Goal: Task Accomplishment & Management: Use online tool/utility

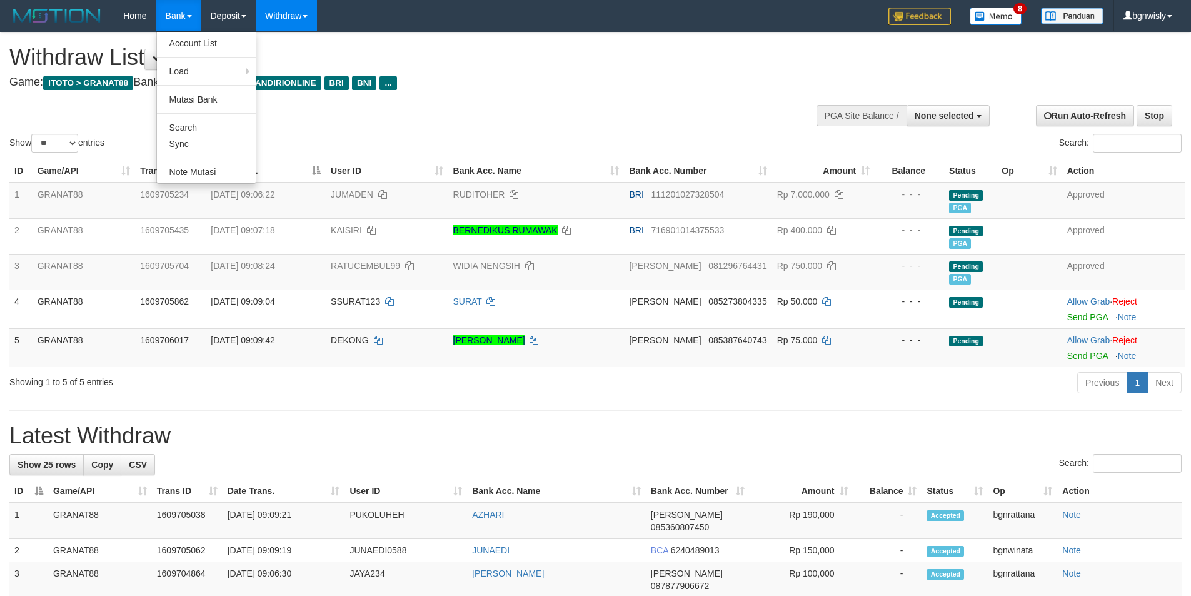
select select
select select "**"
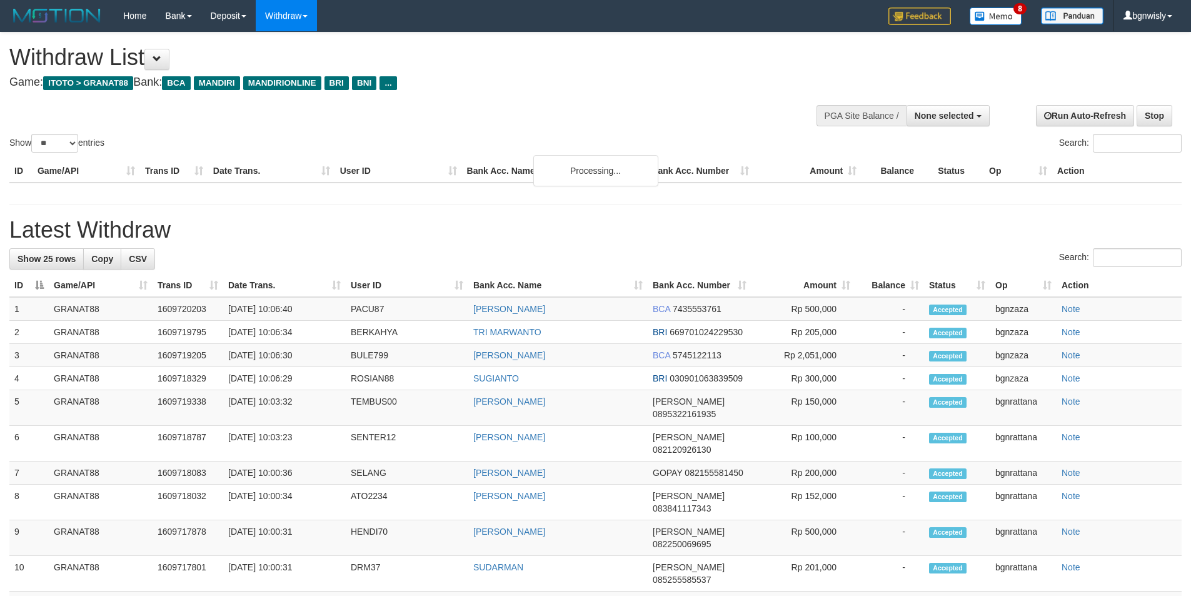
select select
select select "**"
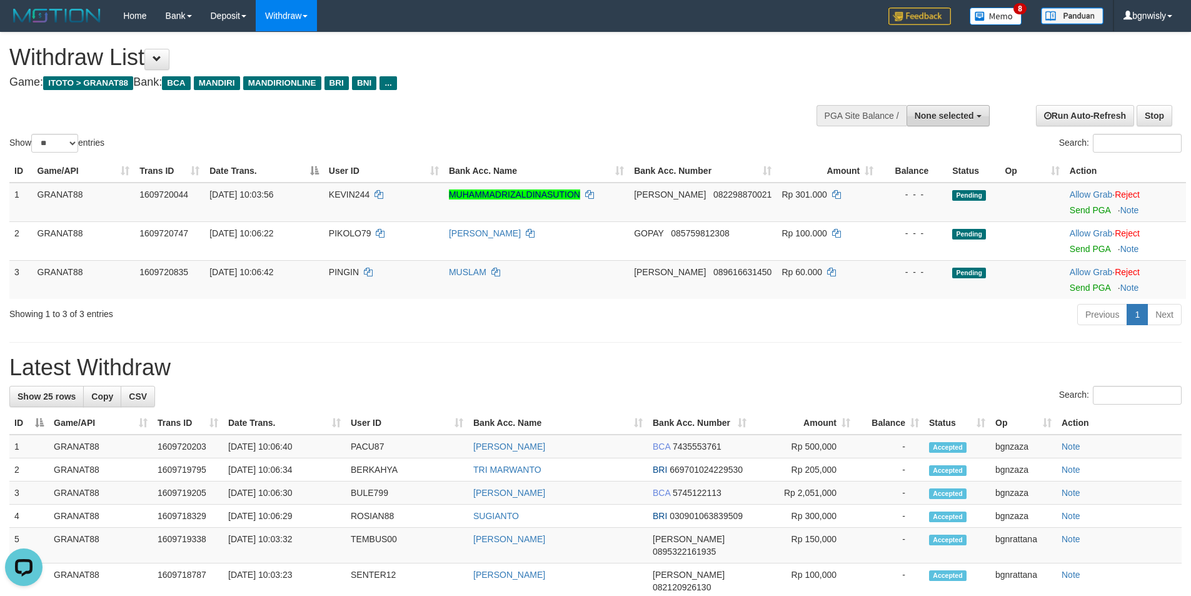
click at [936, 111] on span "None selected" at bounding box center [943, 116] width 59 height 10
click at [922, 179] on label "[ITOTO] GRANAT88" at bounding box center [930, 179] width 117 height 16
select select "****"
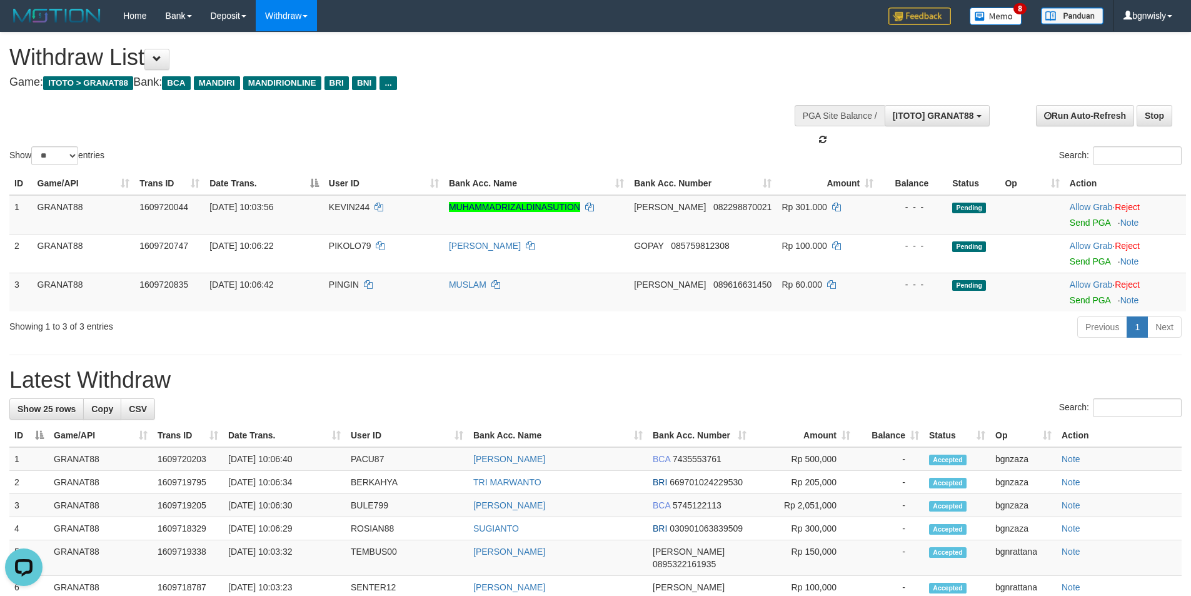
scroll to position [11, 0]
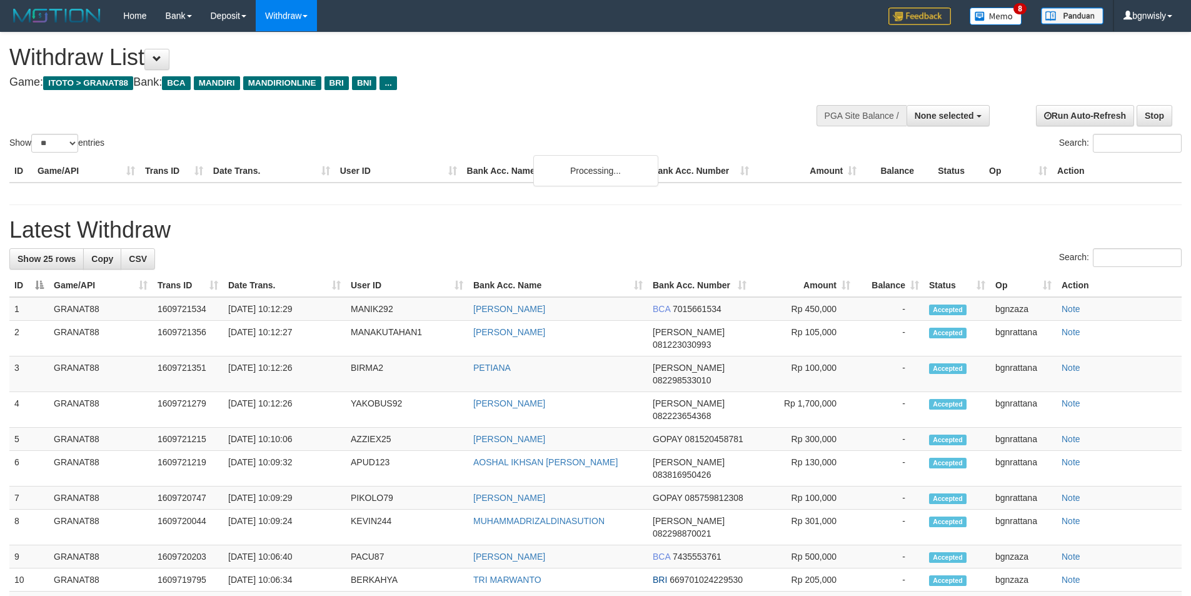
select select
select select "**"
click at [159, 62] on span at bounding box center [156, 58] width 9 height 9
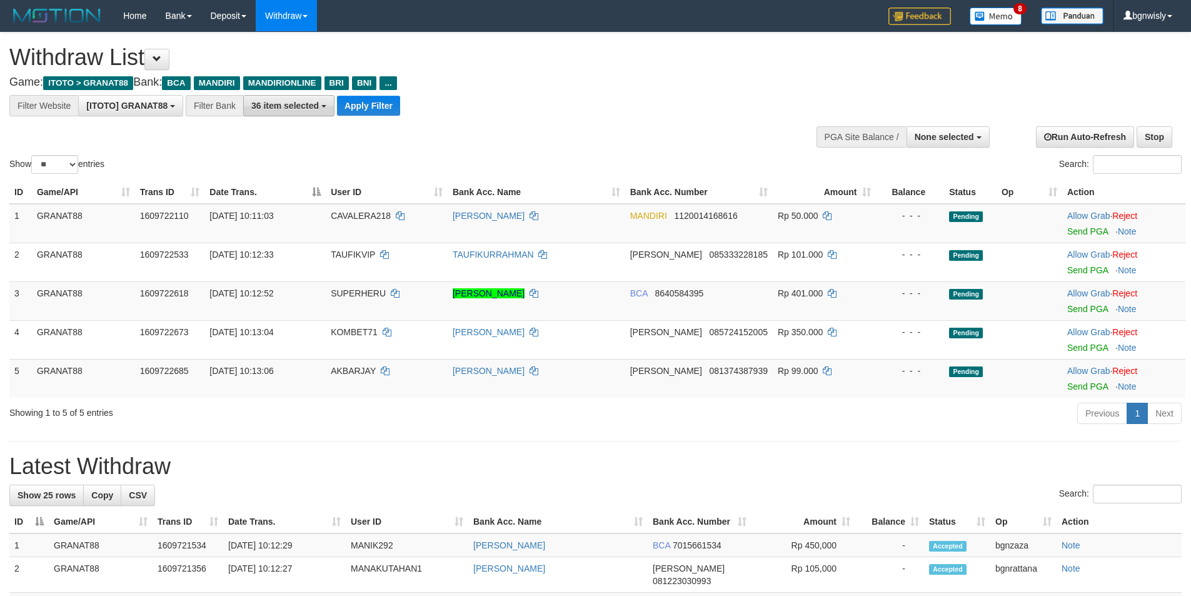
click at [279, 103] on span "36 item selected" at bounding box center [284, 106] width 67 height 10
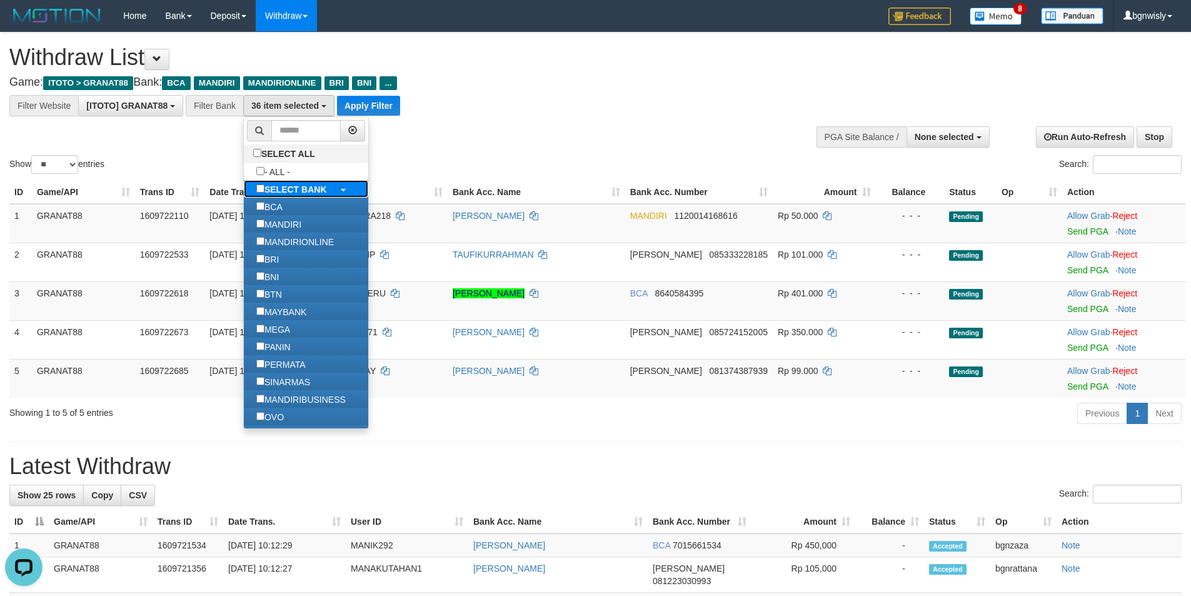
click at [277, 184] on b "SELECT BANK" at bounding box center [295, 189] width 62 height 10
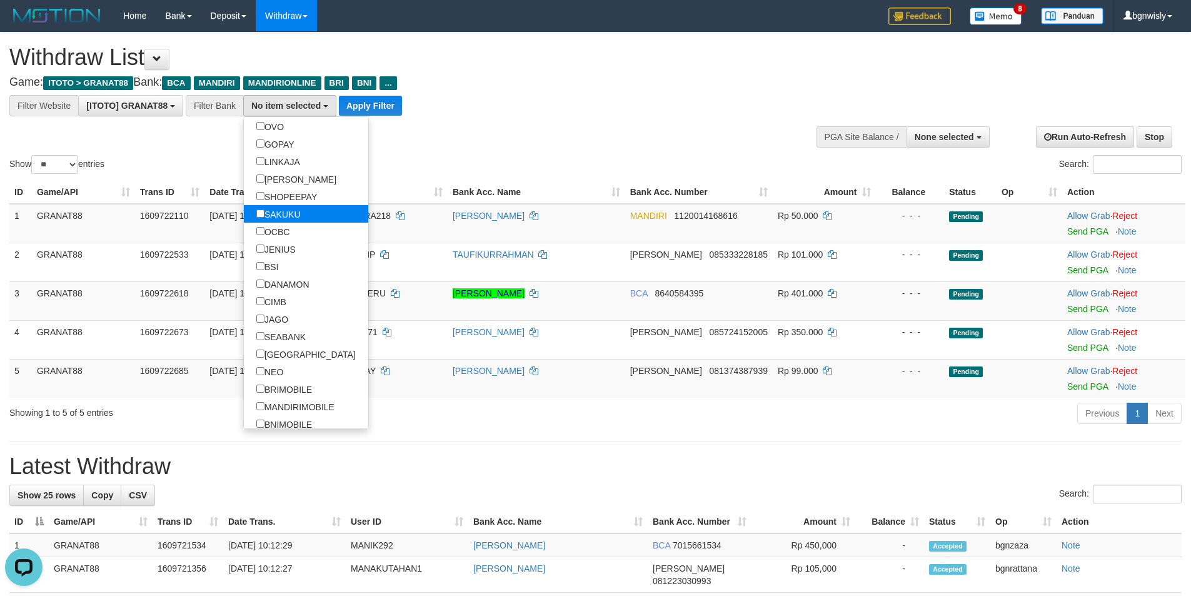
scroll to position [250, 0]
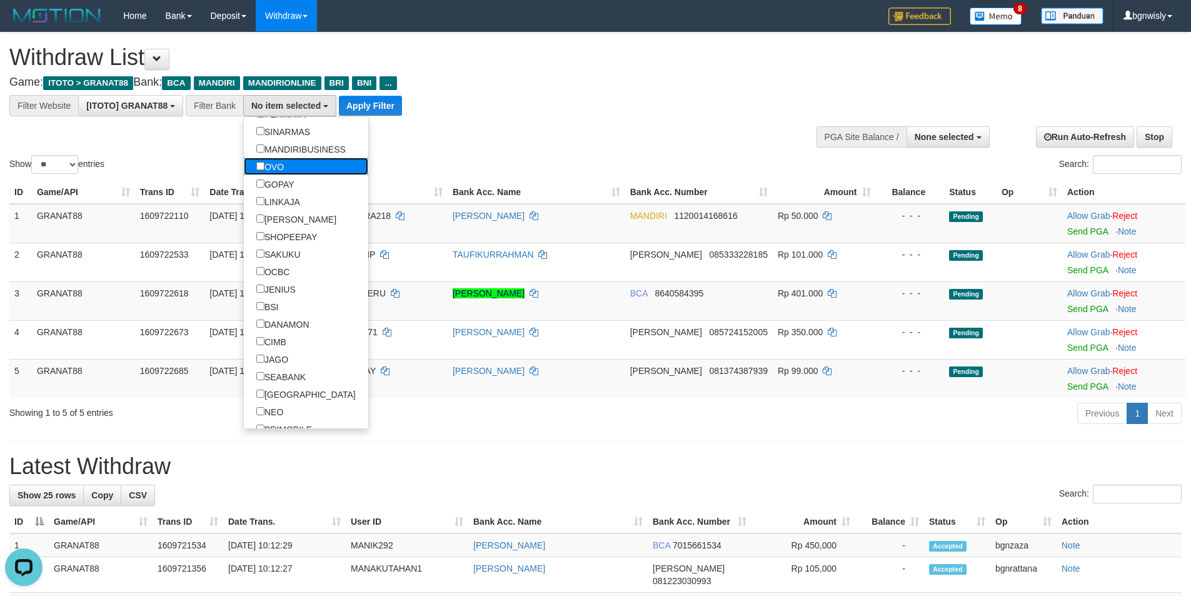
click at [296, 168] on label "OVO" at bounding box center [270, 165] width 52 height 17
select select "***"
click at [292, 187] on label "GOPAY" at bounding box center [275, 183] width 63 height 17
click at [300, 204] on label "LINKAJA" at bounding box center [278, 200] width 69 height 17
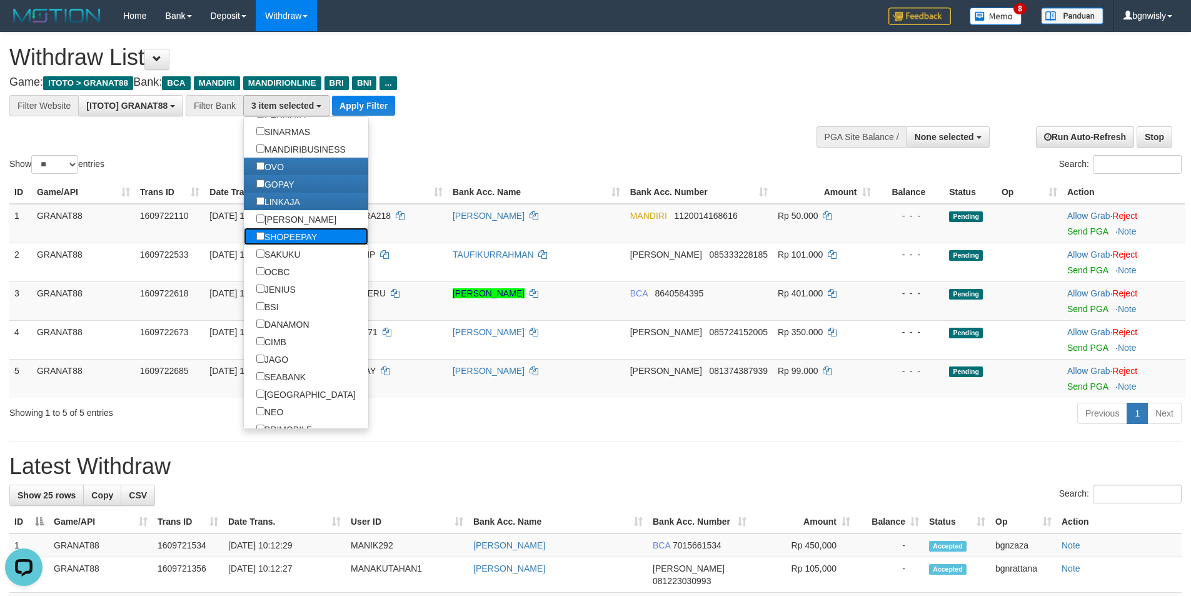
click at [295, 229] on label "SHOPEEPAY" at bounding box center [287, 235] width 86 height 17
click at [287, 217] on label "[PERSON_NAME]" at bounding box center [296, 218] width 105 height 17
click at [382, 104] on button "Apply Filter" at bounding box center [363, 106] width 63 height 20
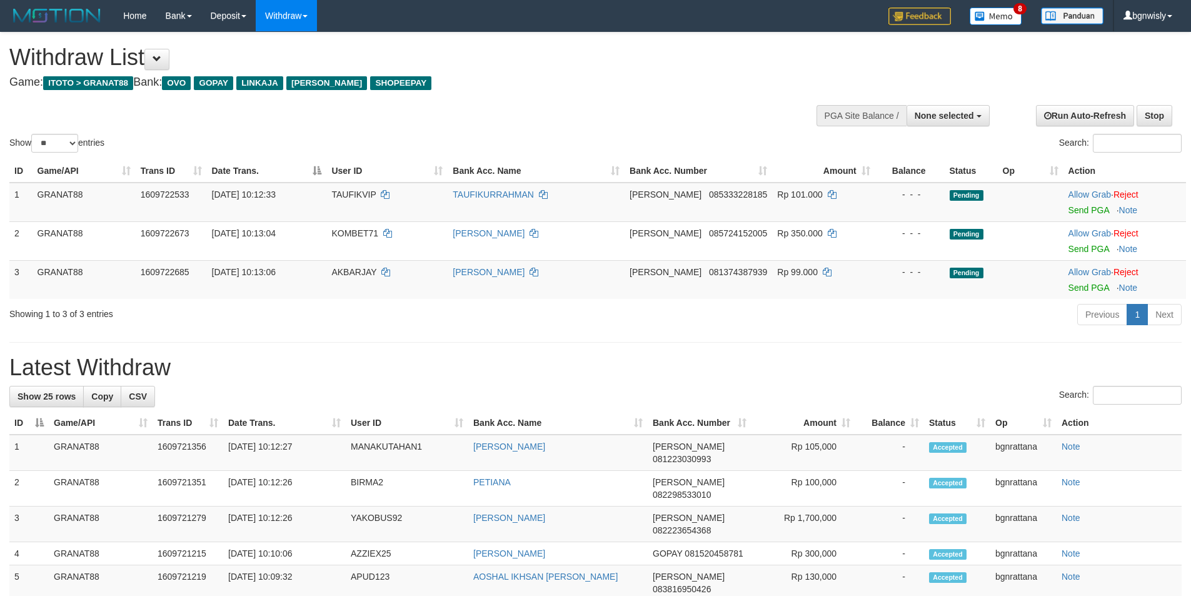
select select
select select "**"
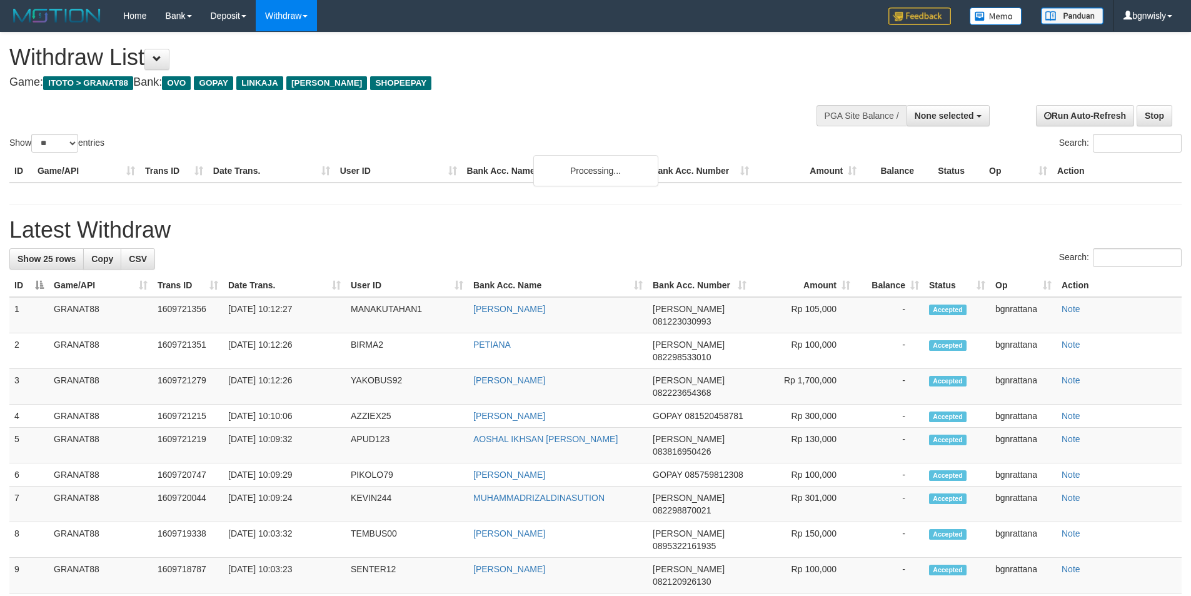
select select
select select "**"
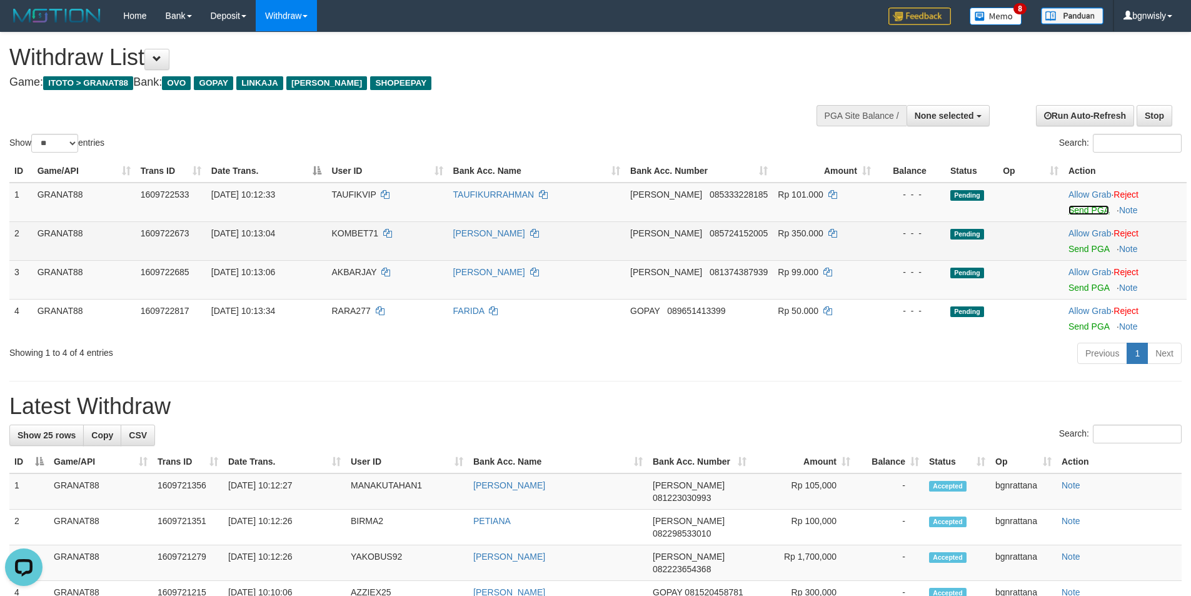
click at [1080, 206] on link "Send PGA" at bounding box center [1088, 210] width 41 height 10
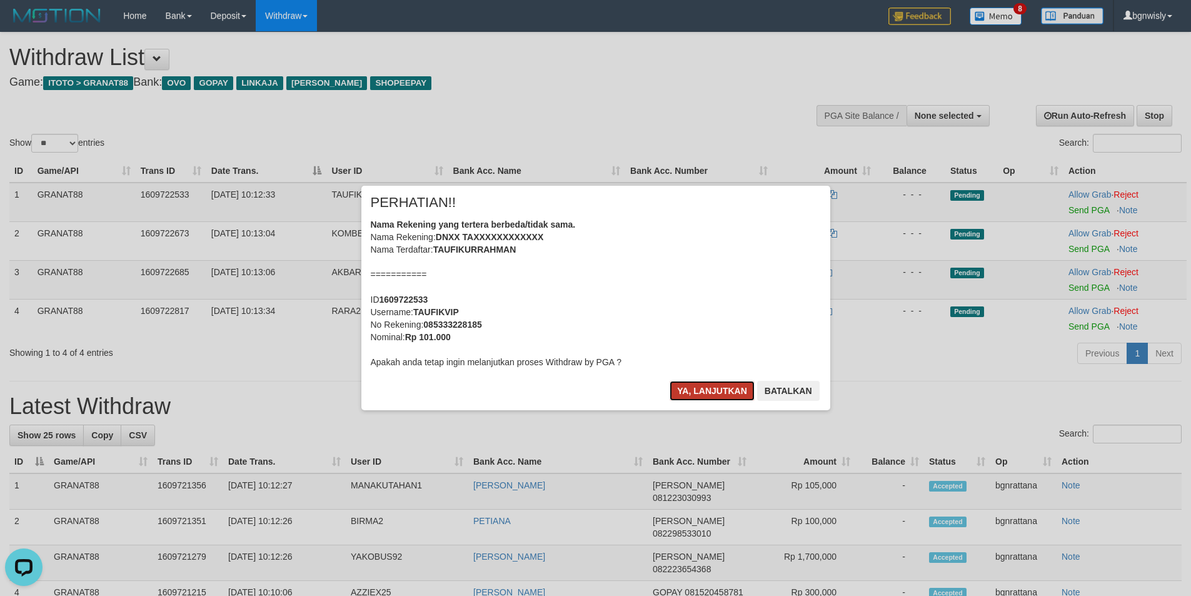
click at [707, 391] on button "Ya, lanjutkan" at bounding box center [711, 391] width 85 height 20
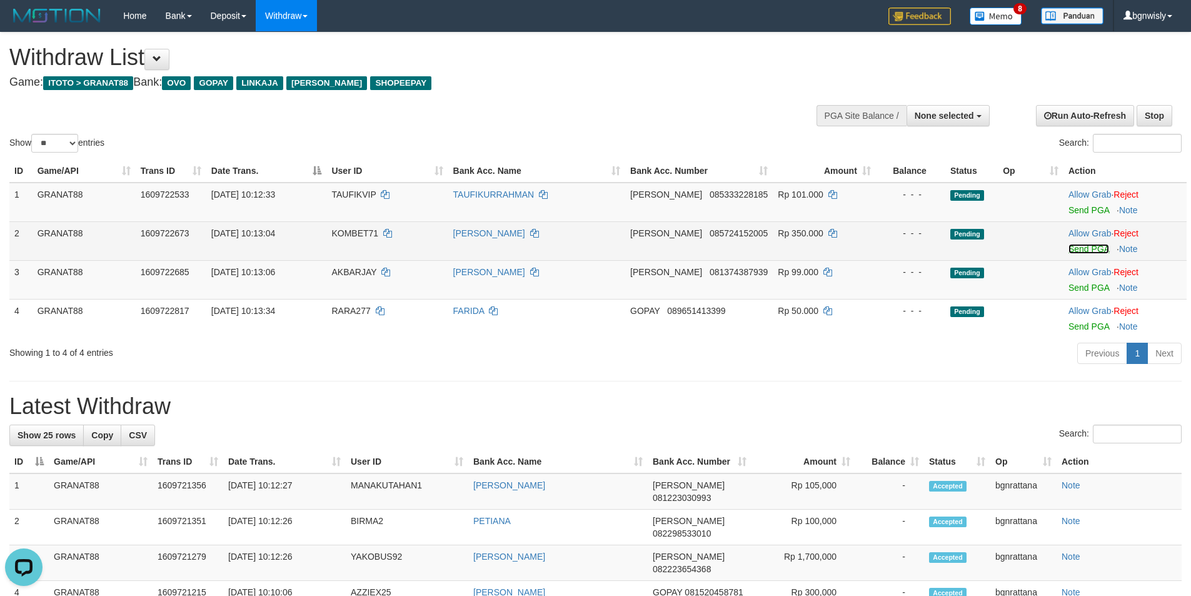
click at [1079, 246] on link "Send PGA" at bounding box center [1088, 249] width 41 height 10
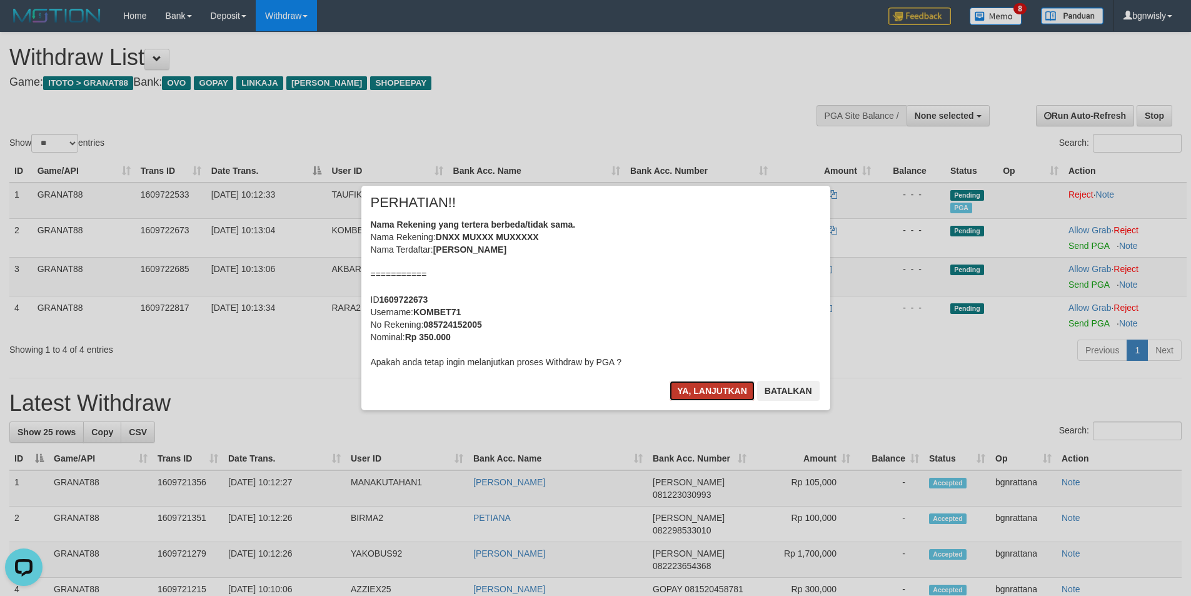
click at [719, 390] on button "Ya, lanjutkan" at bounding box center [711, 391] width 85 height 20
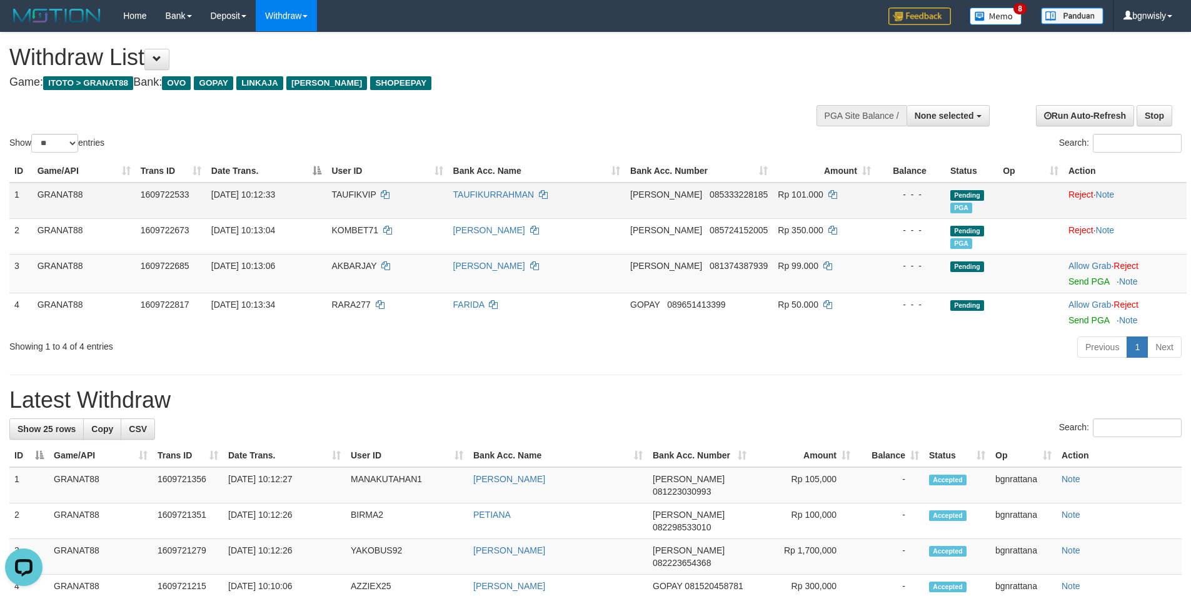
click at [366, 188] on td "TAUFIKVIP" at bounding box center [386, 200] width 121 height 36
click at [366, 190] on span "TAUFIKVIP" at bounding box center [353, 194] width 44 height 10
drag, startPoint x: 366, startPoint y: 190, endPoint x: 354, endPoint y: 196, distance: 13.1
click at [354, 196] on span "TAUFIKVIP" at bounding box center [353, 194] width 44 height 10
copy span "TAUFIKVIP"
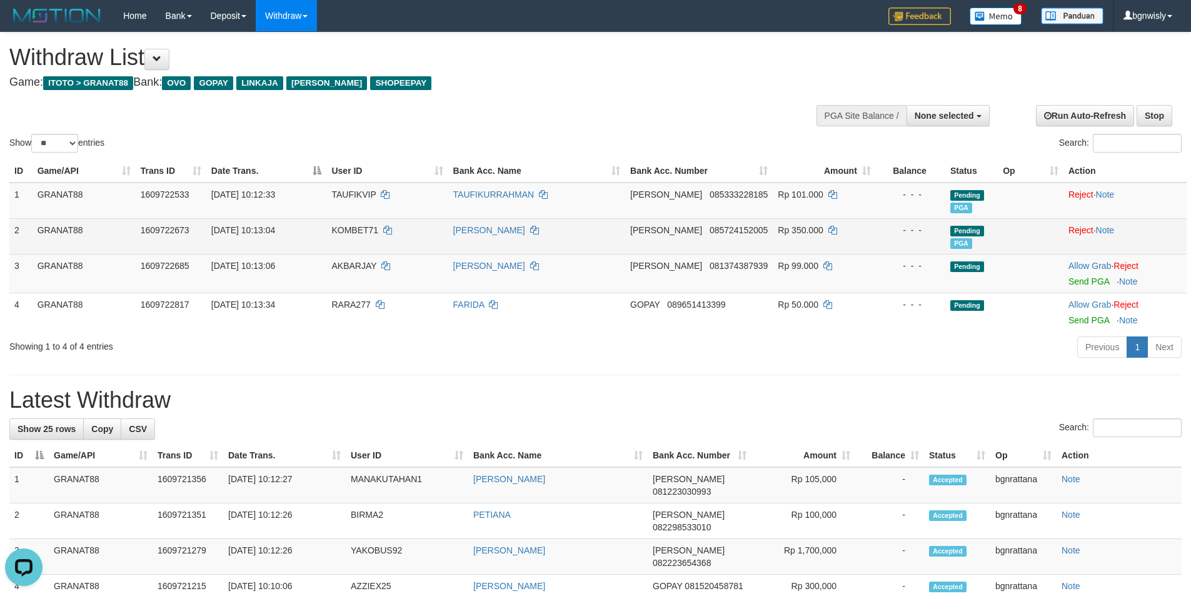
click at [362, 223] on td "KOMBET71" at bounding box center [386, 236] width 121 height 36
drag, startPoint x: 362, startPoint y: 223, endPoint x: 345, endPoint y: 229, distance: 17.8
click at [345, 229] on td "KOMBET71" at bounding box center [386, 236] width 121 height 36
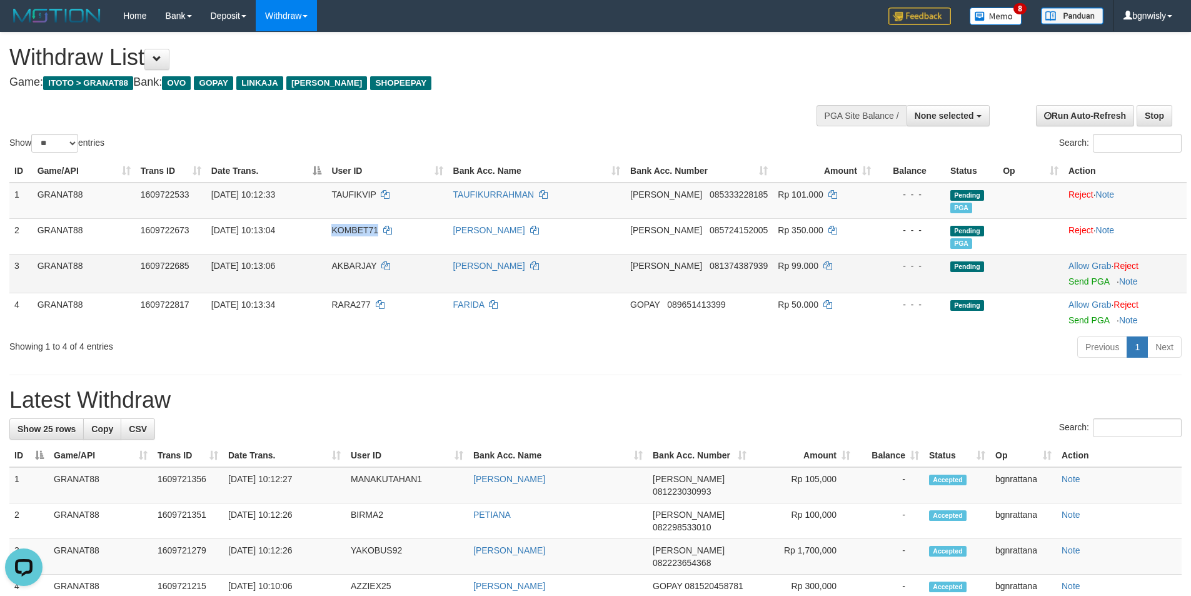
copy span "KOMBET71"
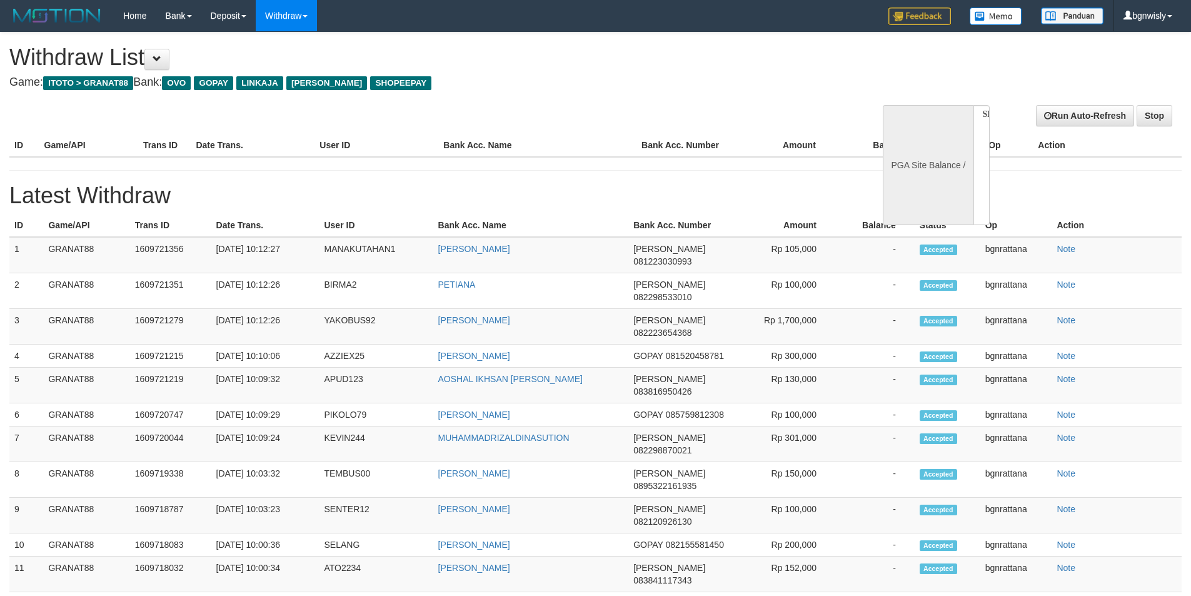
select select
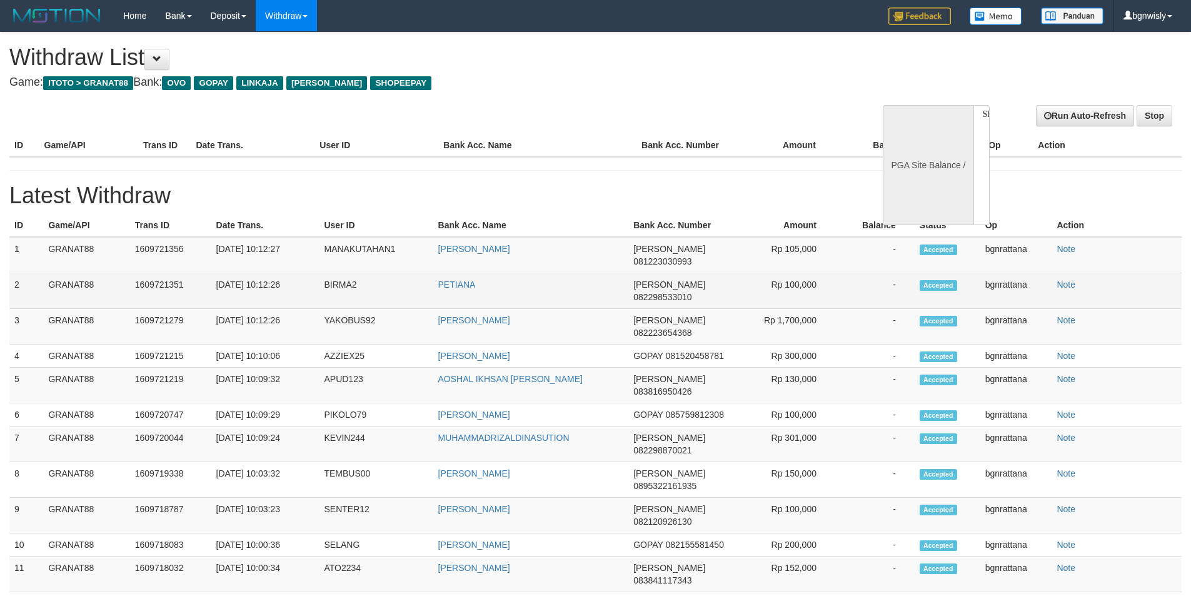
select select "**"
select select
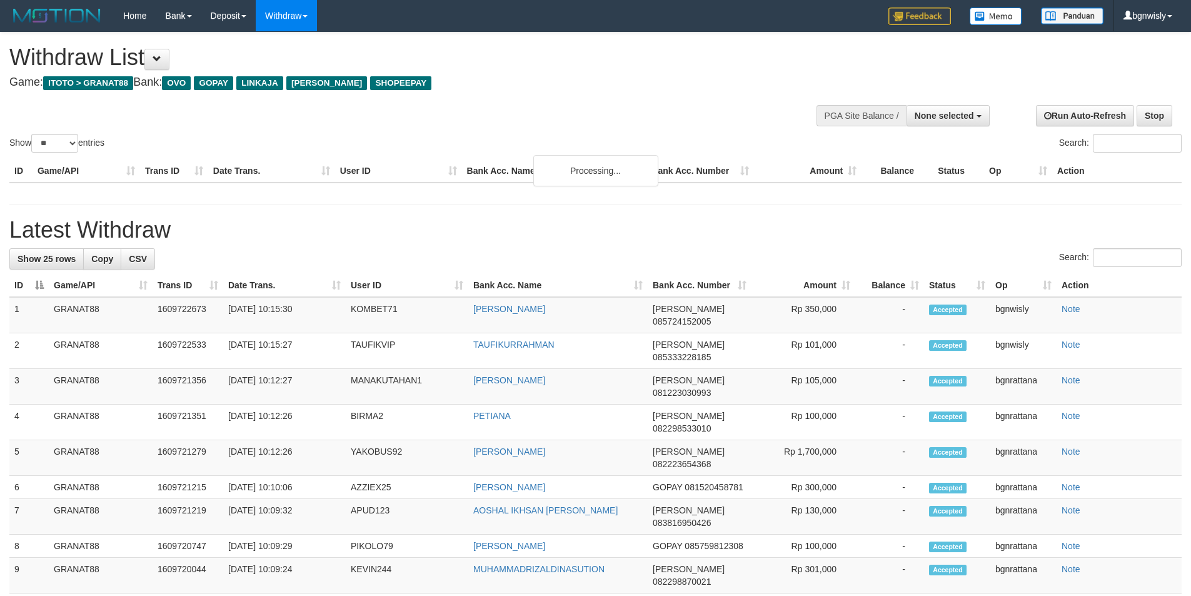
select select
select select "**"
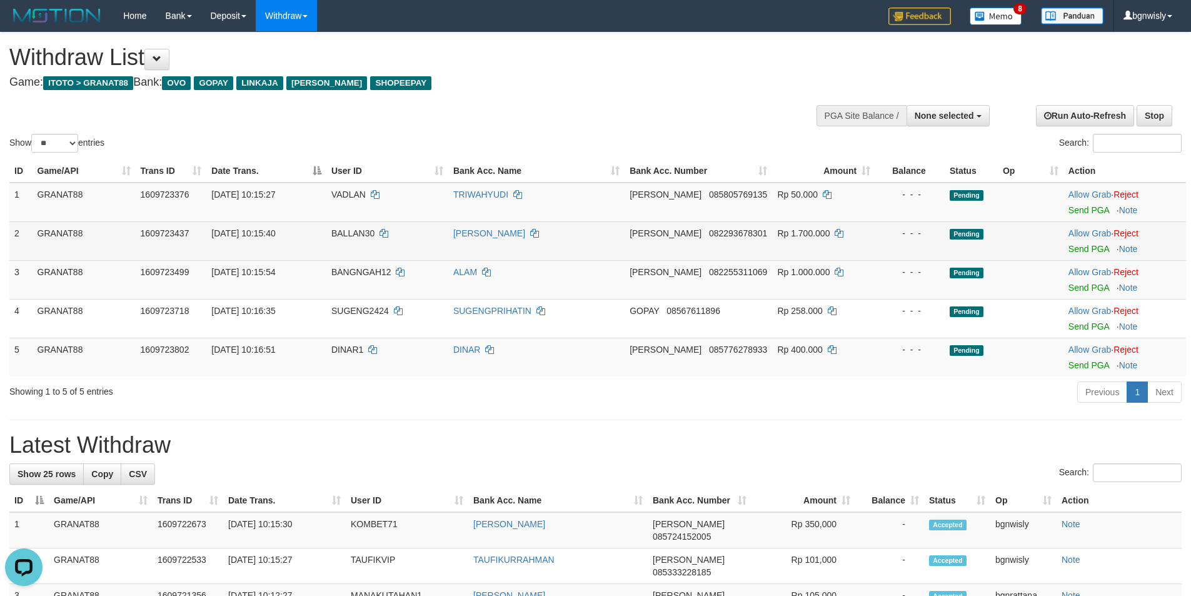
click at [355, 232] on span "BALLAN30" at bounding box center [352, 233] width 43 height 10
drag, startPoint x: 355, startPoint y: 232, endPoint x: 342, endPoint y: 232, distance: 12.5
click at [342, 232] on span "BALLAN30" at bounding box center [352, 233] width 43 height 10
copy span "BALLAN30"
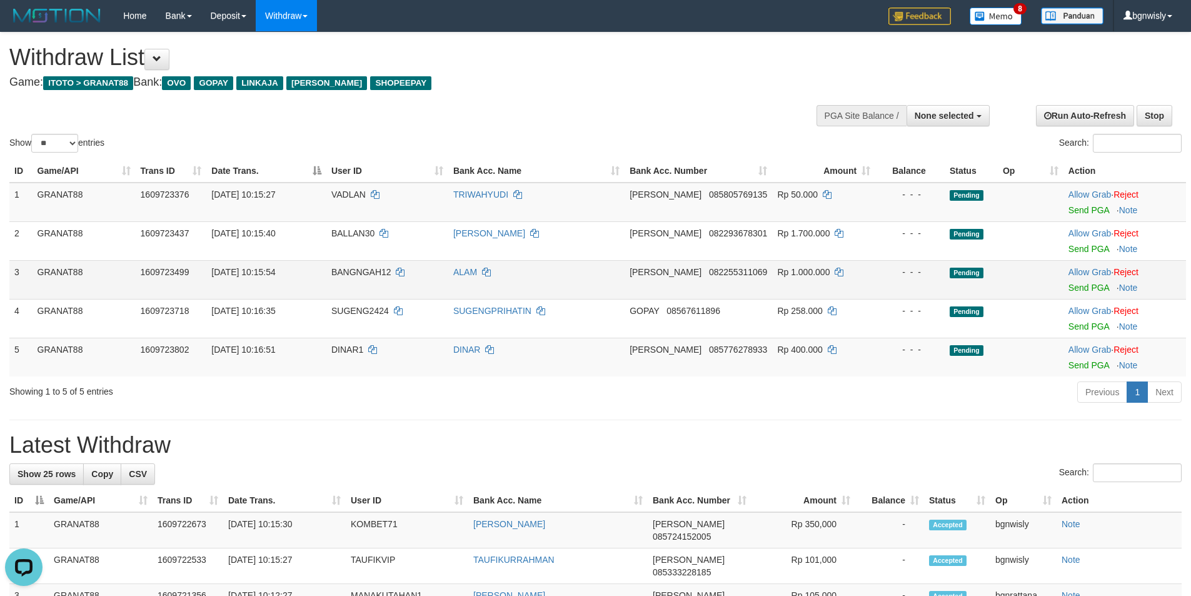
click at [364, 271] on span "BANGNGAH12" at bounding box center [361, 272] width 60 height 10
click at [360, 274] on span "BANGNGAH12" at bounding box center [361, 272] width 60 height 10
copy span "BANGNGAH12"
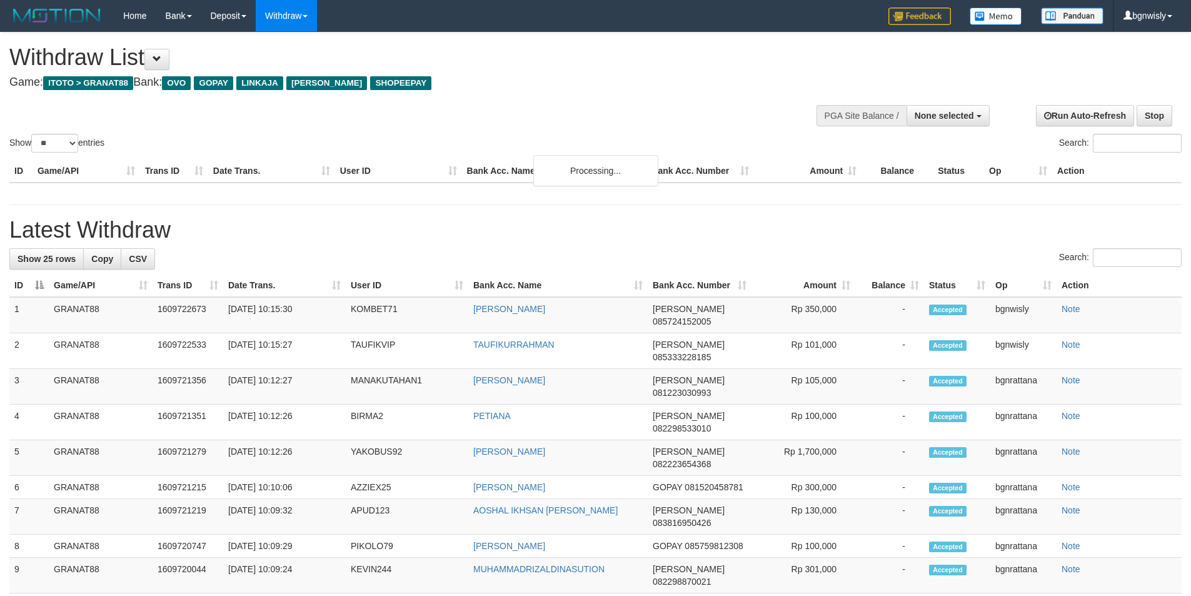
select select
select select "**"
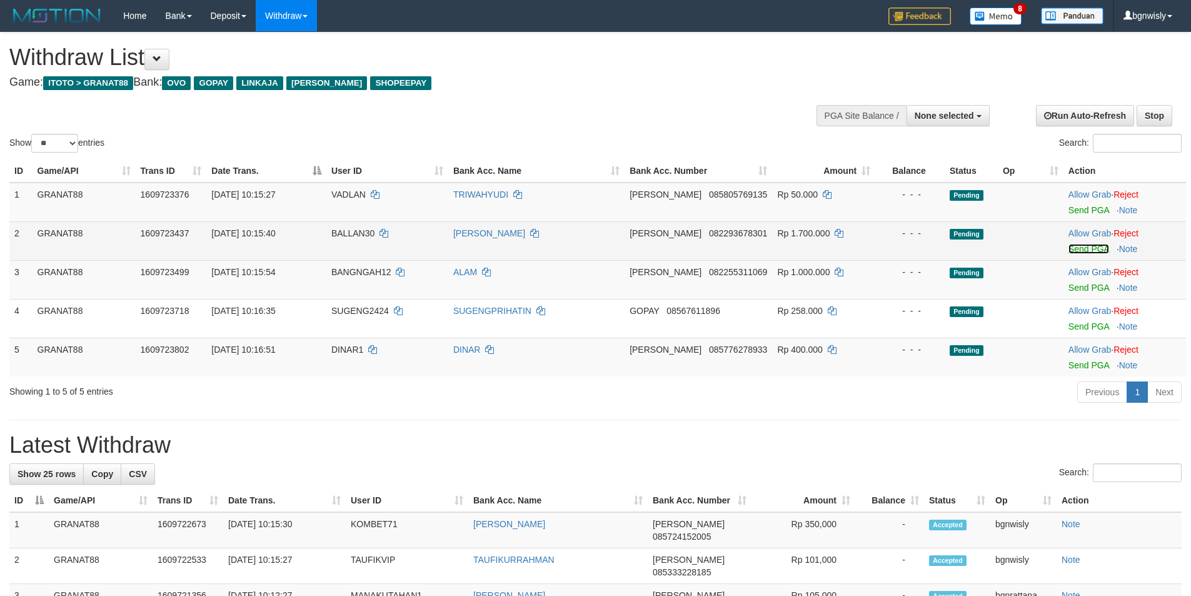
click at [1088, 244] on link "Send PGA" at bounding box center [1088, 249] width 41 height 10
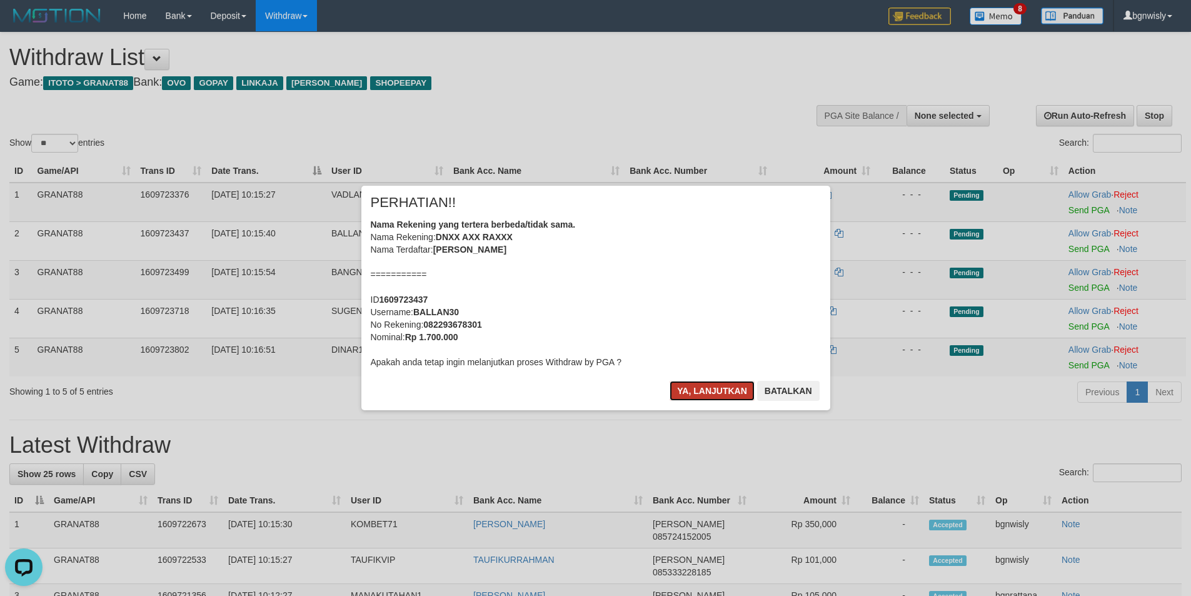
click at [706, 392] on button "Ya, lanjutkan" at bounding box center [711, 391] width 85 height 20
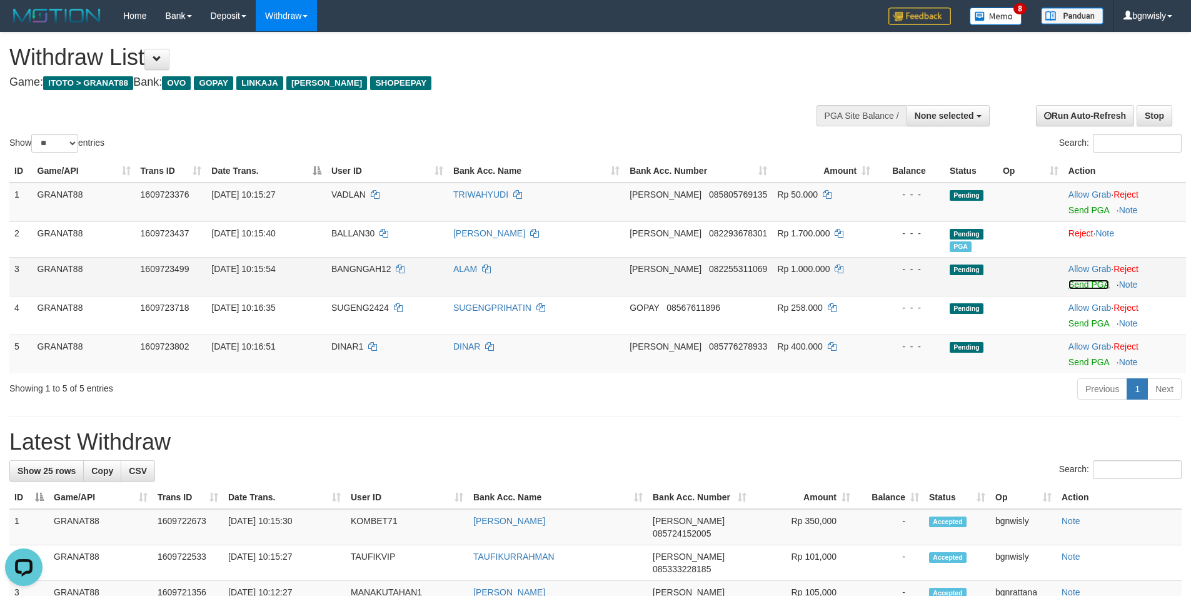
click at [1084, 281] on link "Send PGA" at bounding box center [1088, 284] width 41 height 10
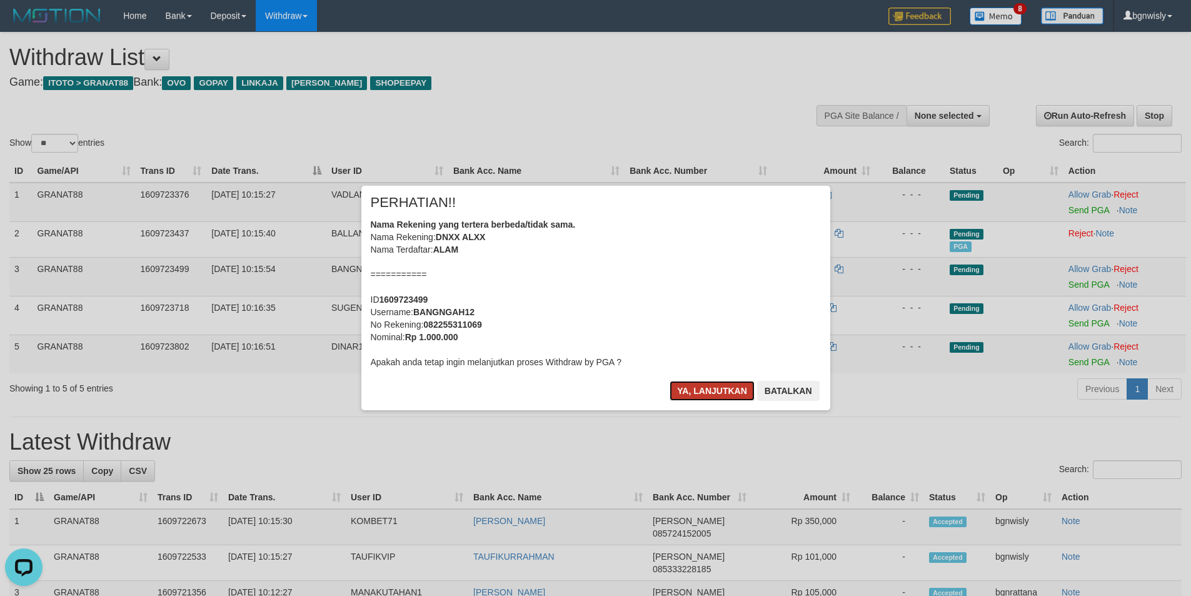
click at [715, 385] on button "Ya, lanjutkan" at bounding box center [711, 391] width 85 height 20
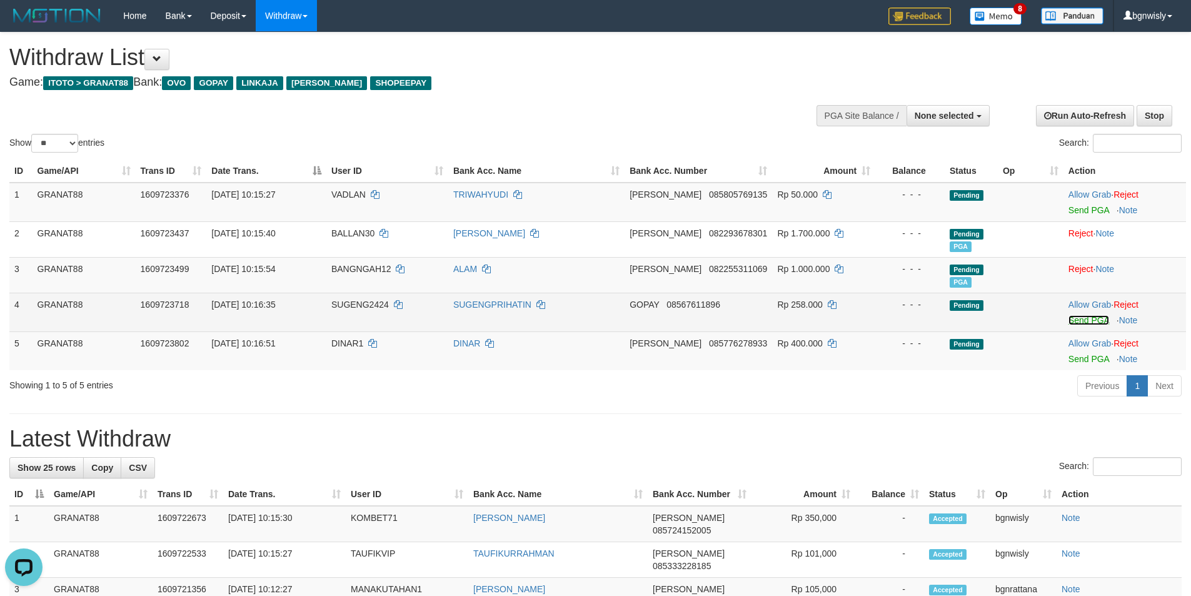
click at [1094, 316] on link "Send PGA" at bounding box center [1088, 320] width 41 height 10
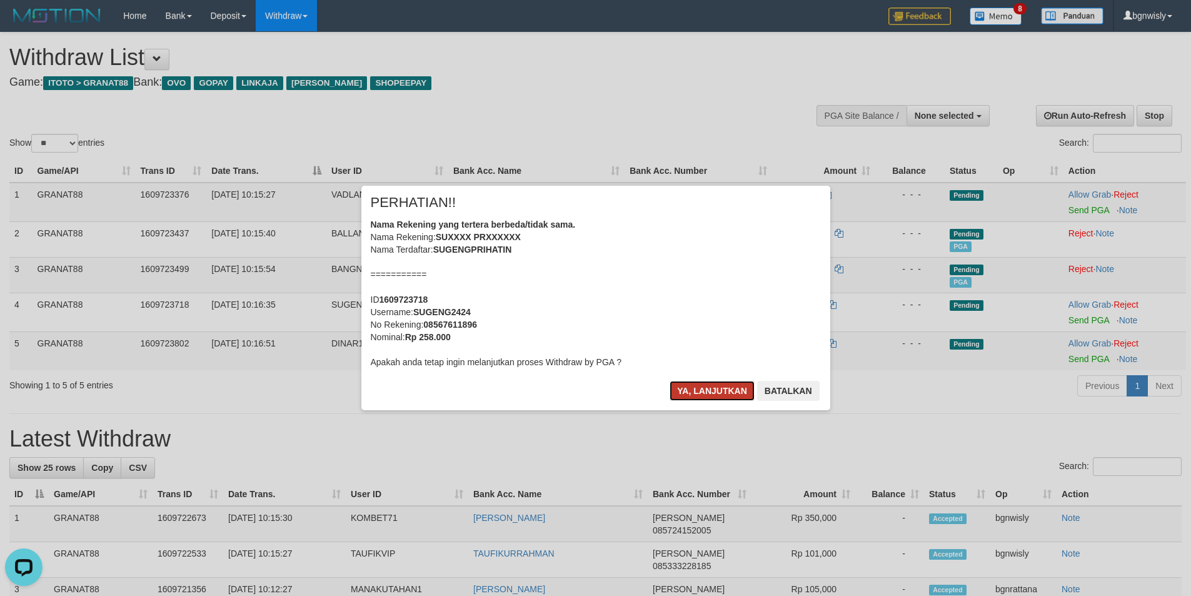
click at [699, 391] on button "Ya, lanjutkan" at bounding box center [711, 391] width 85 height 20
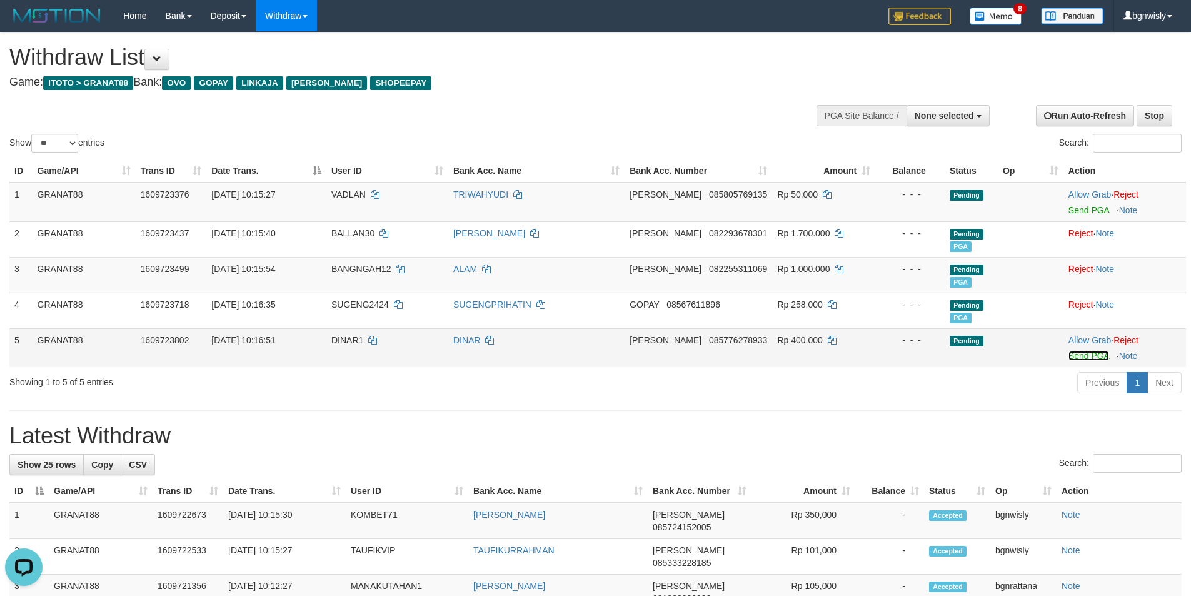
click at [1079, 354] on link "Send PGA" at bounding box center [1088, 356] width 41 height 10
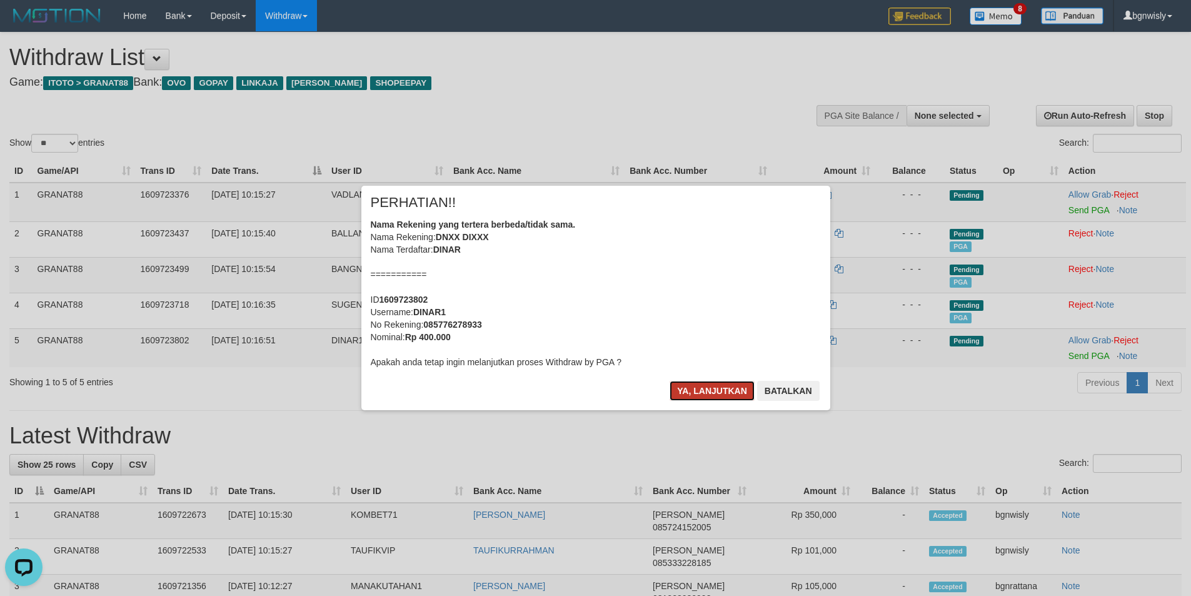
click at [709, 384] on button "Ya, lanjutkan" at bounding box center [711, 391] width 85 height 20
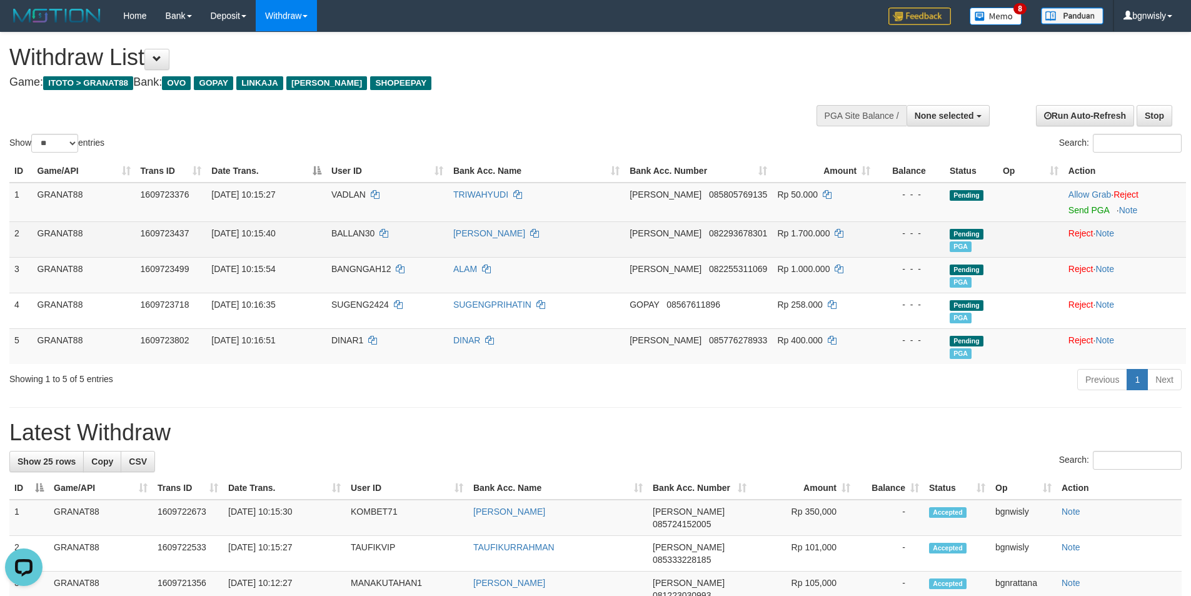
click at [369, 235] on span "BALLAN30" at bounding box center [352, 233] width 43 height 10
copy span "BALLAN30"
drag, startPoint x: 369, startPoint y: 235, endPoint x: 361, endPoint y: 235, distance: 8.7
click at [361, 235] on span "BALLAN30" at bounding box center [352, 233] width 43 height 10
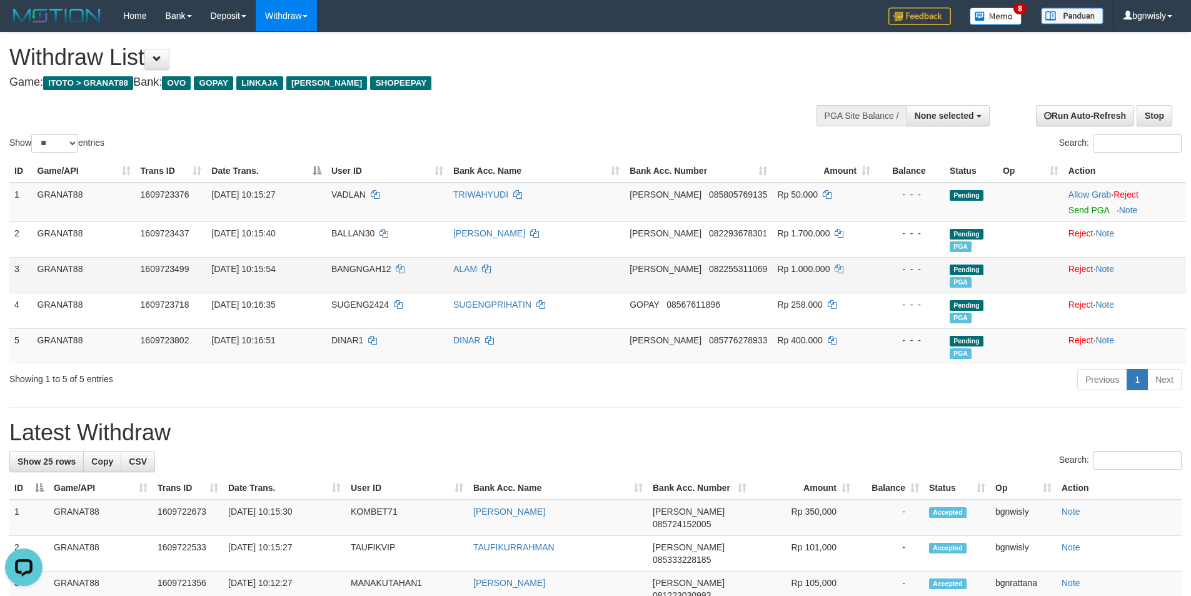
click at [377, 264] on span "BANGNGAH12" at bounding box center [361, 269] width 60 height 10
copy span "BANGNGAH12"
drag, startPoint x: 377, startPoint y: 263, endPoint x: 369, endPoint y: 266, distance: 8.7
click at [369, 266] on span "BANGNGAH12" at bounding box center [361, 269] width 60 height 10
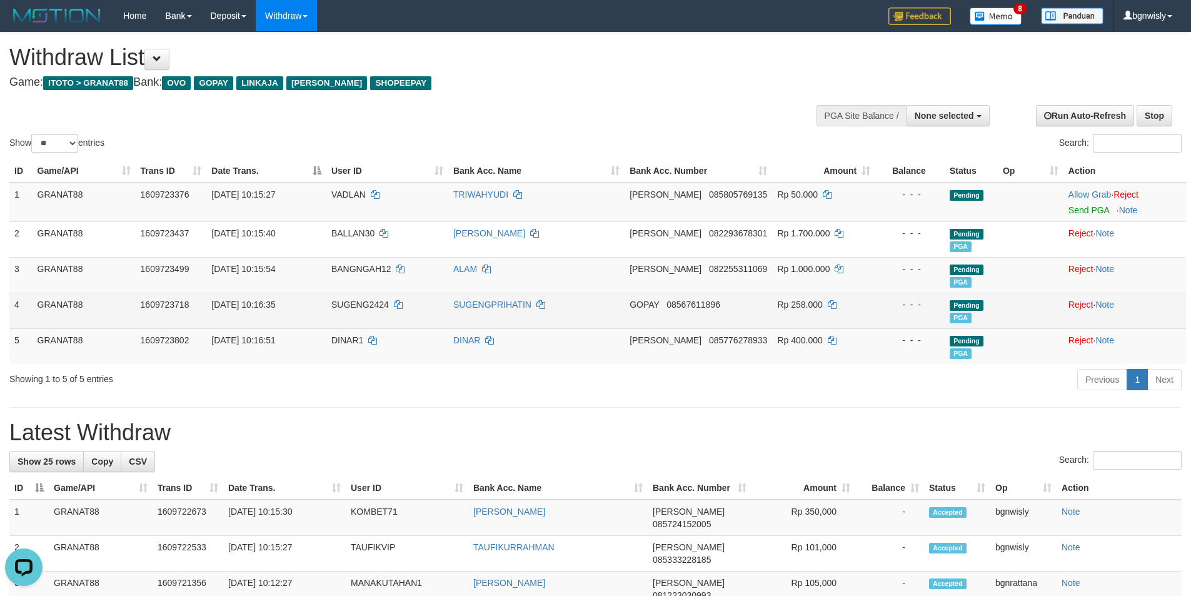
click at [366, 304] on span "SUGENG2424" at bounding box center [359, 304] width 57 height 10
copy span "SUGENG2424"
click at [364, 304] on span "SUGENG2424" at bounding box center [359, 304] width 57 height 10
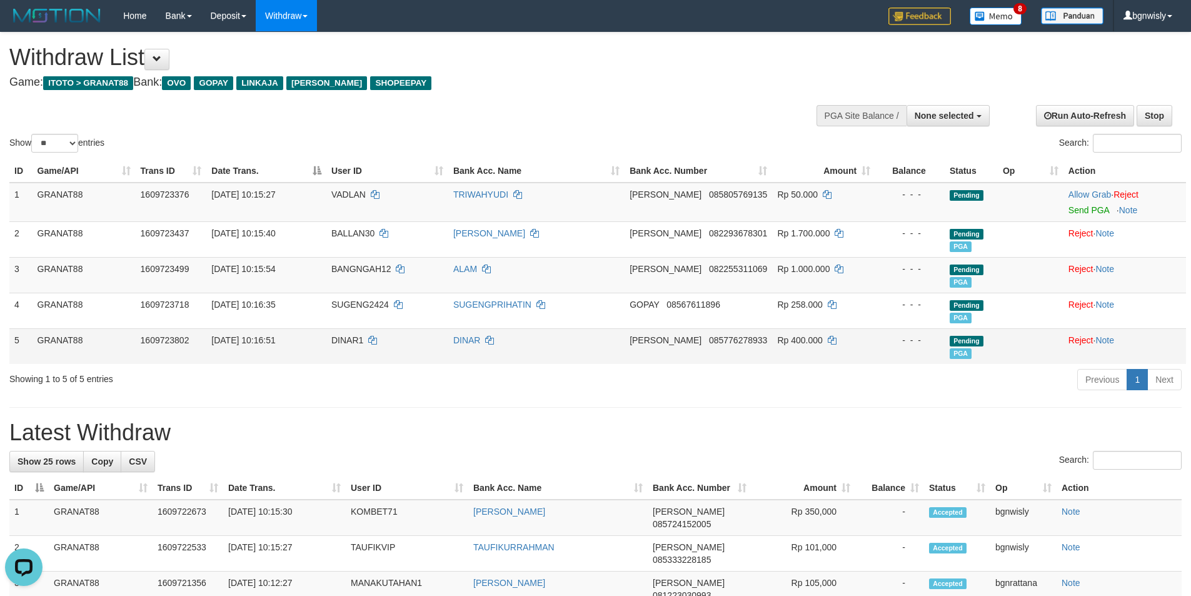
click at [355, 342] on span "DINAR1" at bounding box center [347, 340] width 32 height 10
copy span "DINAR1"
click at [350, 344] on span "DINAR1" at bounding box center [347, 340] width 32 height 10
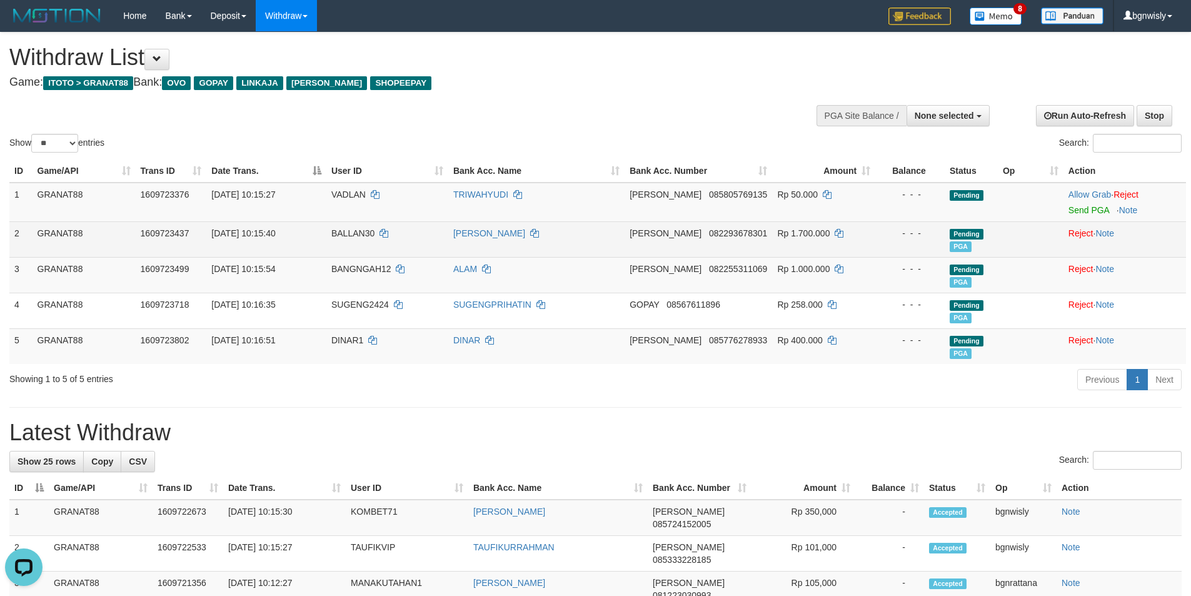
click at [796, 229] on span "Rp 1.700.000" at bounding box center [803, 233] width 52 height 10
copy span "1.700.000"
drag, startPoint x: 796, startPoint y: 229, endPoint x: 787, endPoint y: 230, distance: 9.4
click at [787, 230] on span "Rp 1.700.000" at bounding box center [803, 233] width 52 height 10
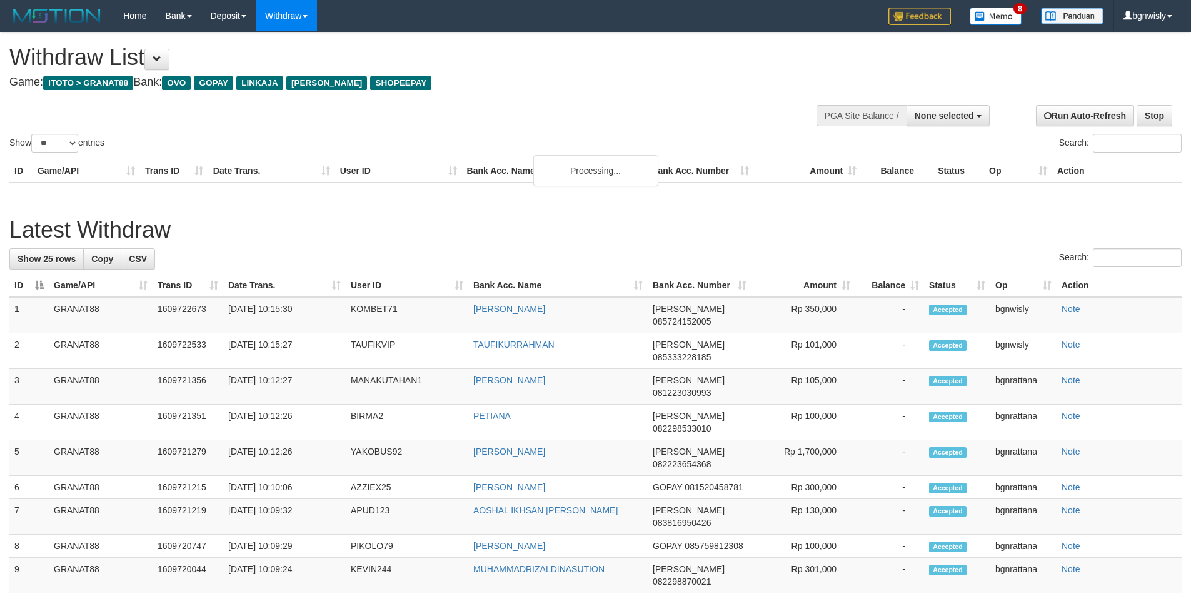
select select
select select "**"
select select
select select "**"
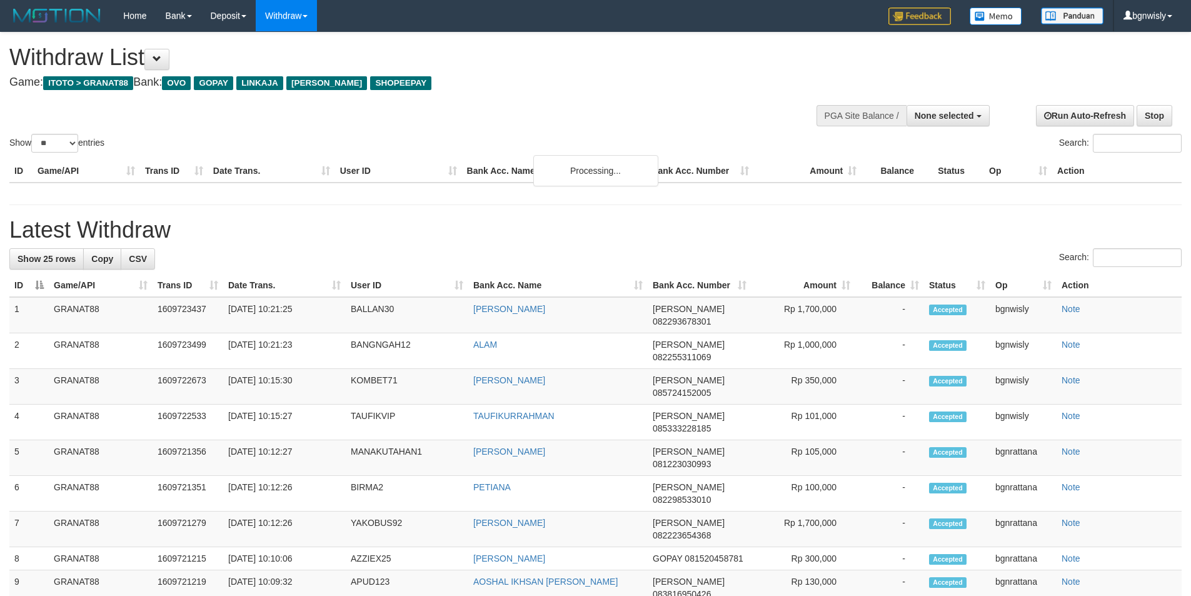
select select
select select "**"
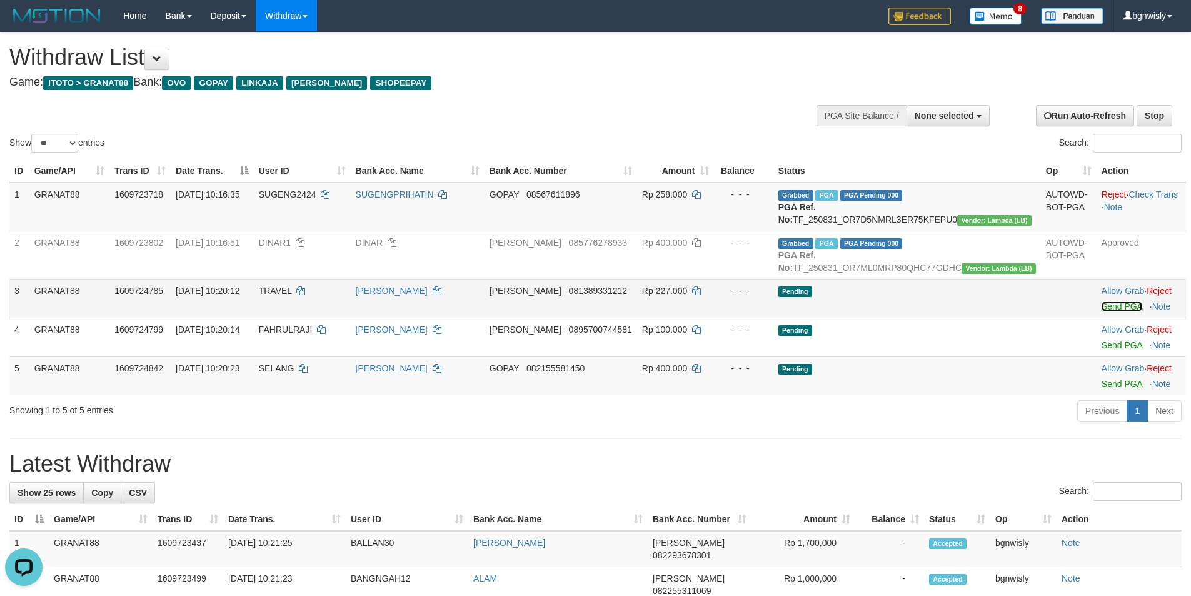
click at [1101, 311] on link "Send PGA" at bounding box center [1121, 306] width 41 height 10
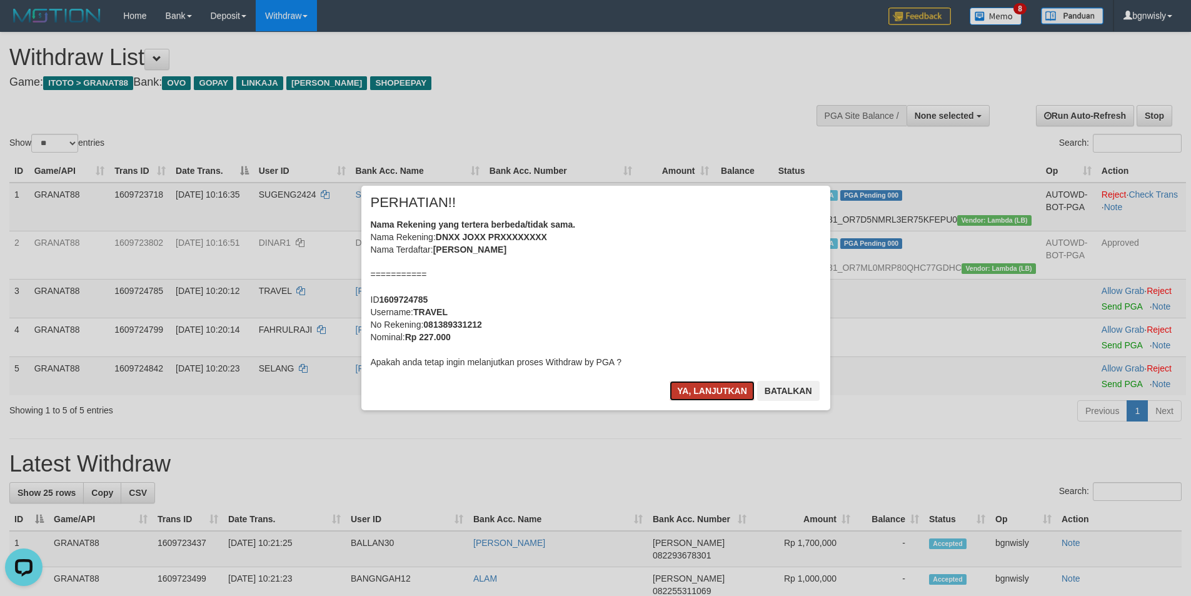
click at [711, 389] on button "Ya, lanjutkan" at bounding box center [711, 391] width 85 height 20
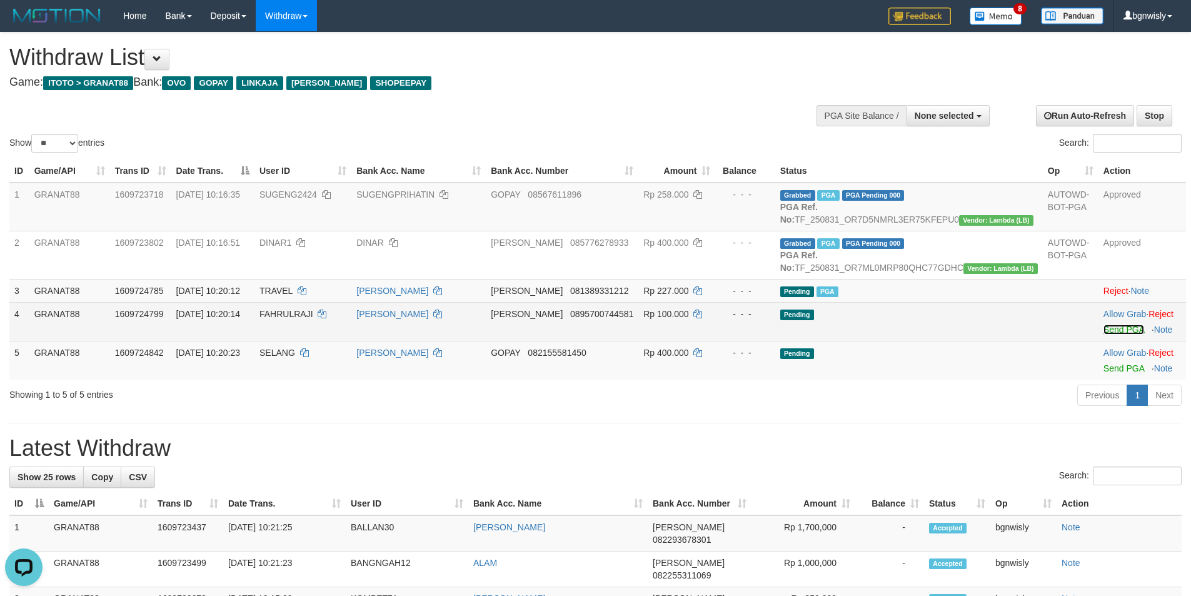
click at [1106, 334] on link "Send PGA" at bounding box center [1123, 329] width 41 height 10
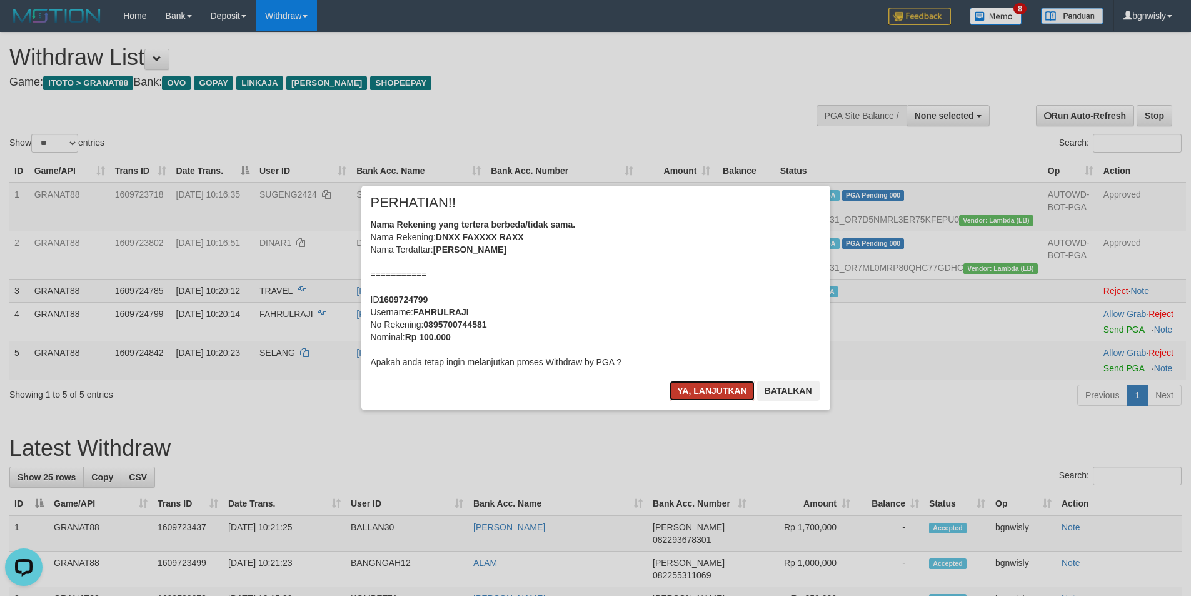
click at [717, 392] on button "Ya, lanjutkan" at bounding box center [711, 391] width 85 height 20
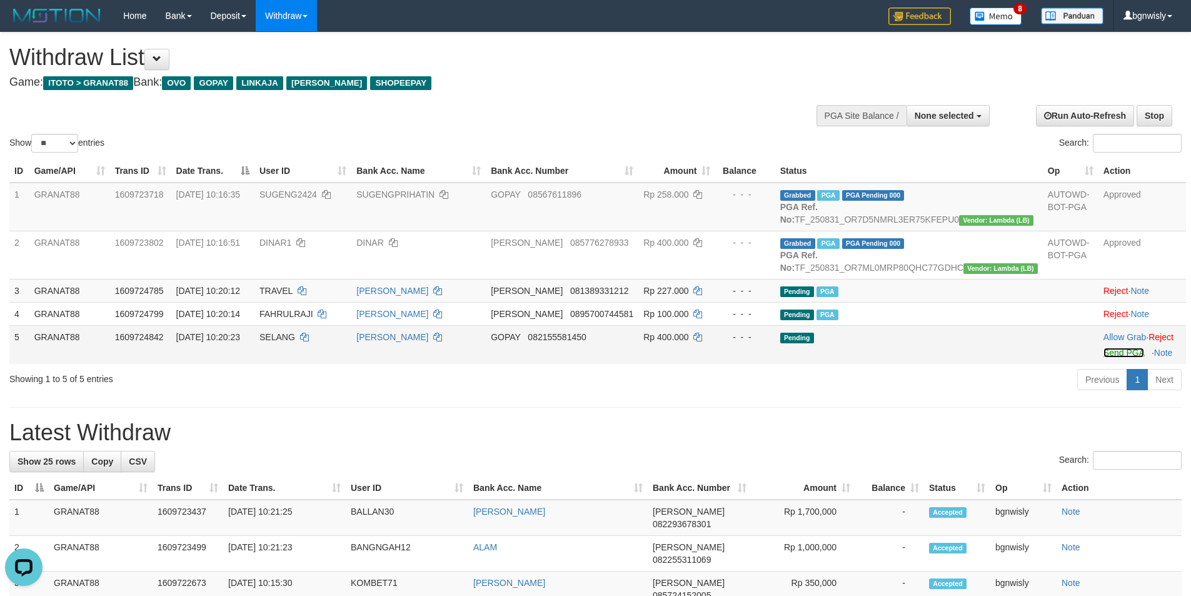
click at [1109, 357] on link "Send PGA" at bounding box center [1123, 352] width 41 height 10
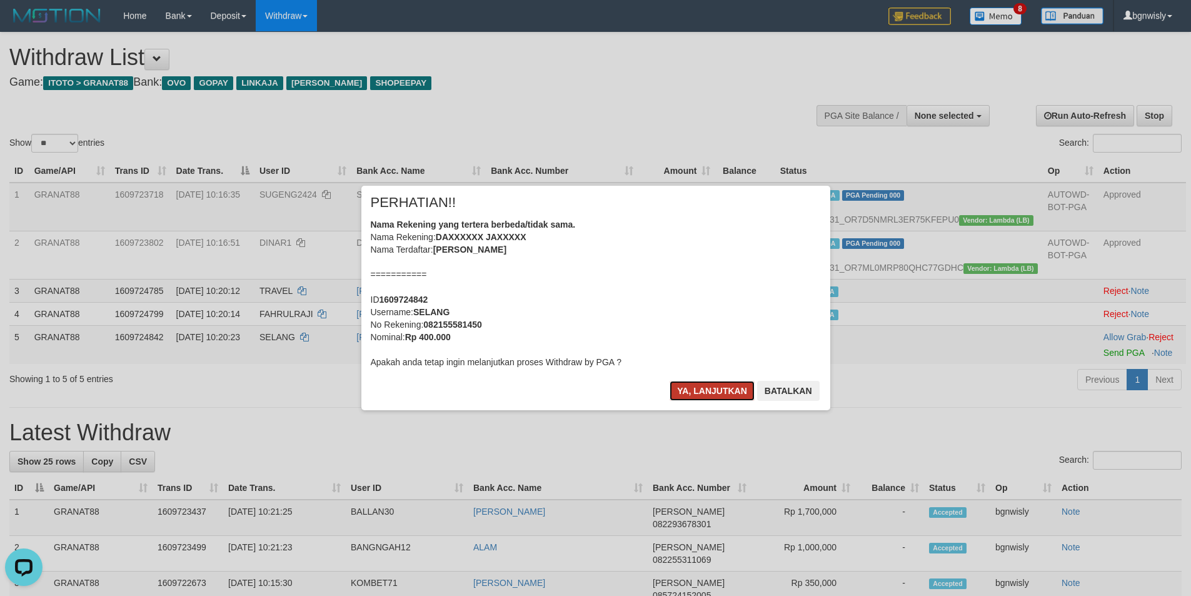
click at [694, 387] on button "Ya, lanjutkan" at bounding box center [711, 391] width 85 height 20
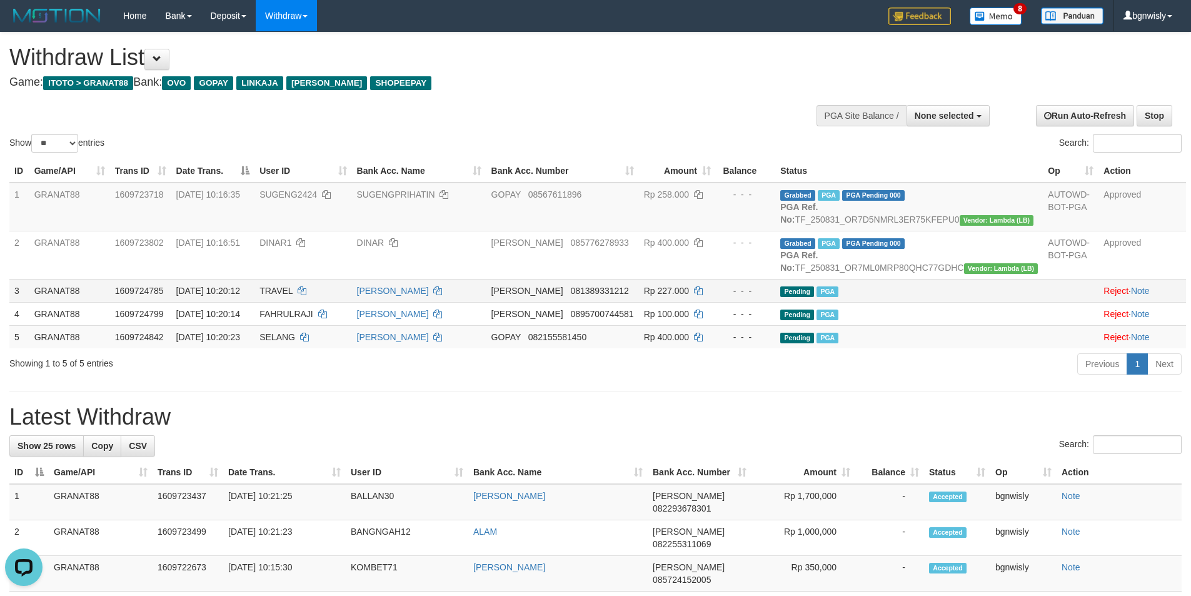
click at [292, 296] on span "TRAVEL" at bounding box center [275, 291] width 33 height 10
drag, startPoint x: 317, startPoint y: 317, endPoint x: 863, endPoint y: 312, distance: 546.2
click at [292, 296] on span "TRAVEL" at bounding box center [275, 291] width 33 height 10
copy span "TRAVEL"
click at [313, 319] on span "FAHRULRAJI" at bounding box center [286, 314] width 54 height 10
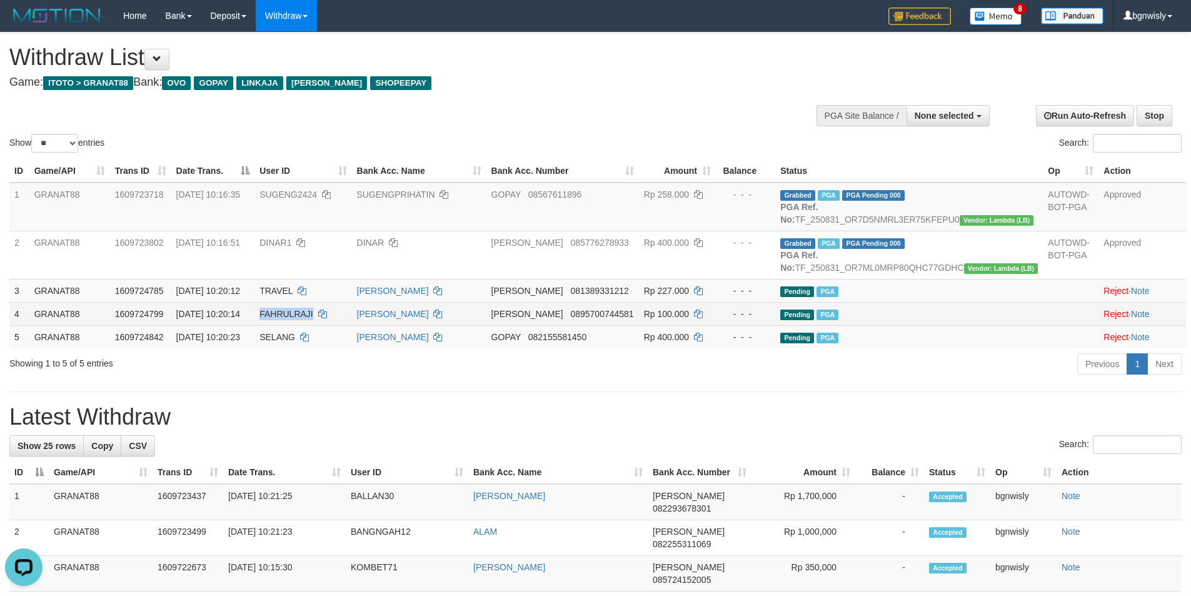
copy span "FAHRULRAJI"
drag, startPoint x: 321, startPoint y: 341, endPoint x: 312, endPoint y: 342, distance: 9.5
click at [312, 319] on span "FAHRULRAJI" at bounding box center [286, 314] width 54 height 10
click at [295, 342] on span "SELANG" at bounding box center [277, 337] width 36 height 10
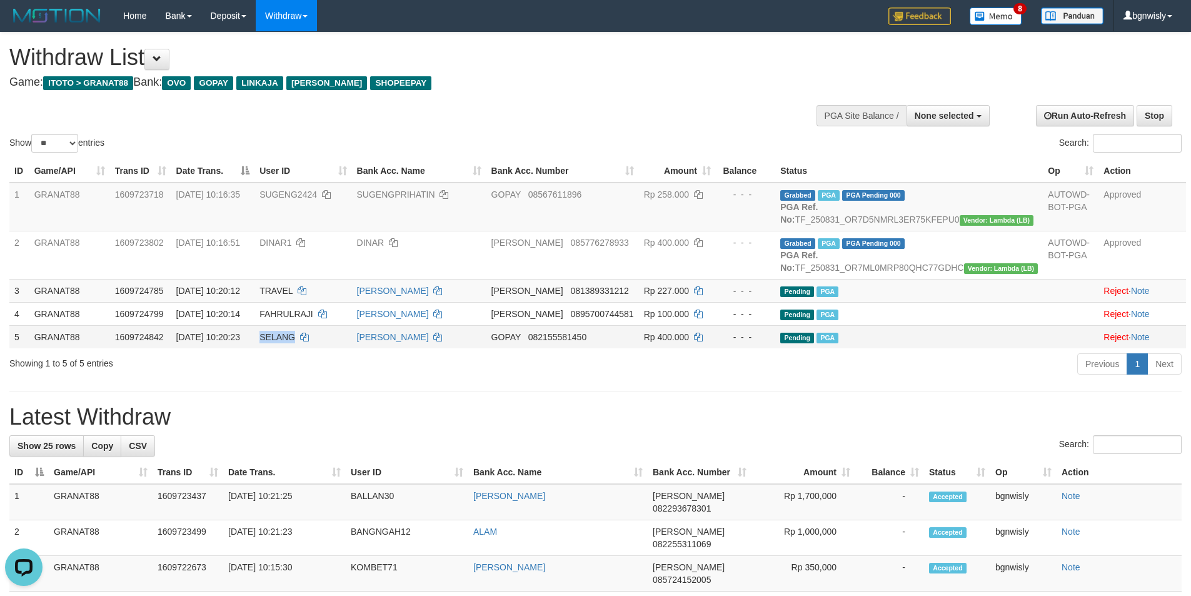
drag, startPoint x: 318, startPoint y: 360, endPoint x: 365, endPoint y: 362, distance: 46.9
click at [295, 342] on span "SELANG" at bounding box center [277, 337] width 36 height 10
copy span "SELANG"
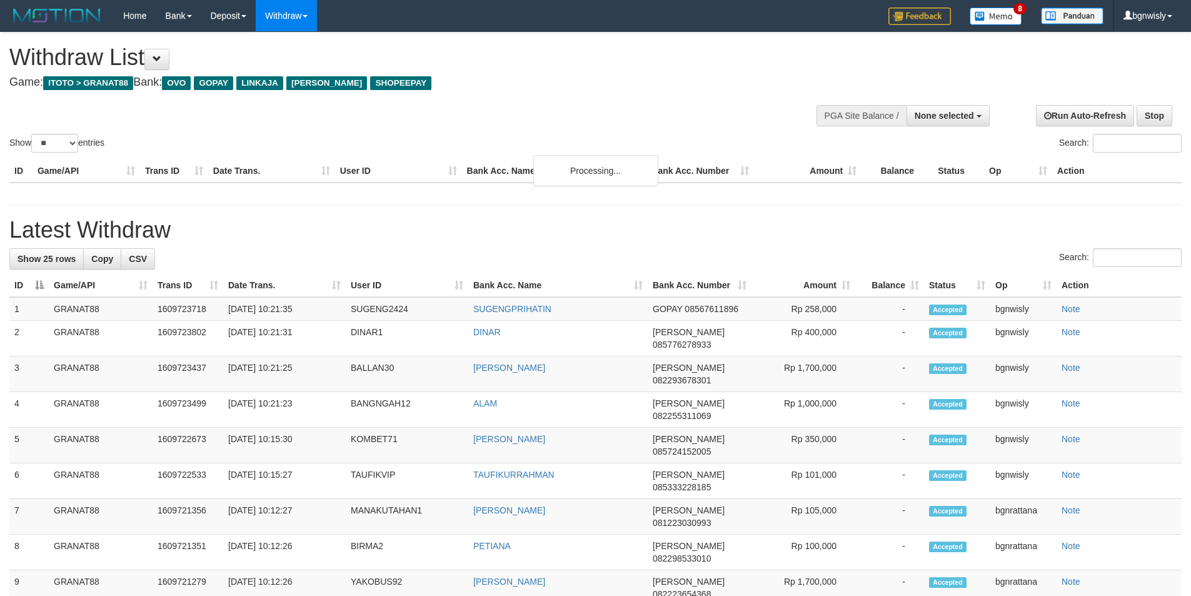
select select
select select "**"
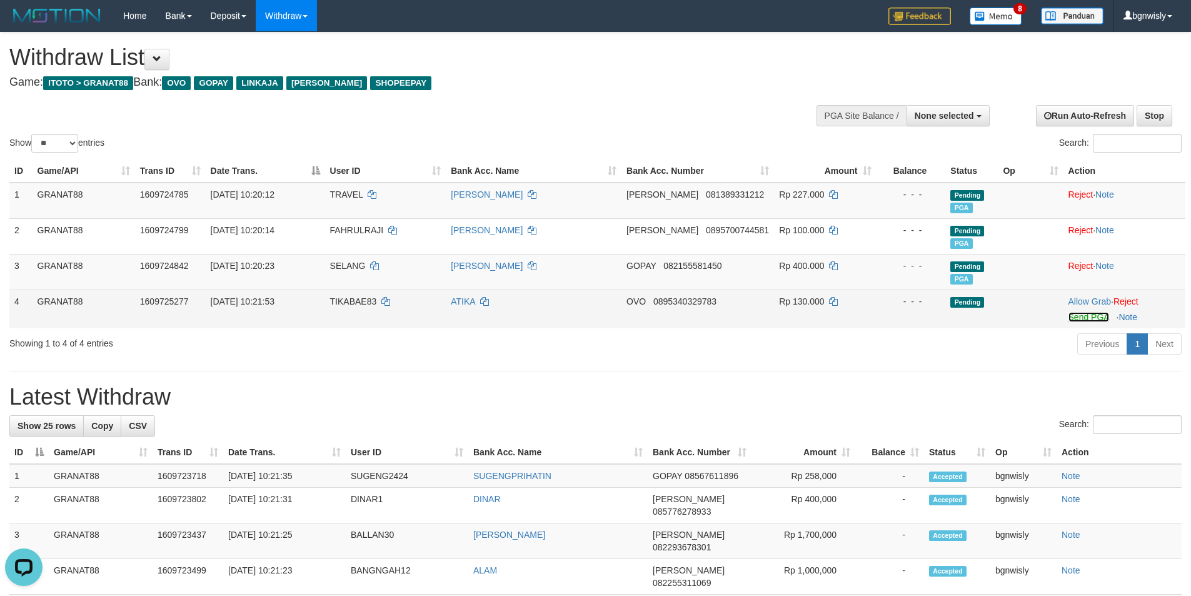
click at [1068, 312] on link "Send PGA" at bounding box center [1088, 317] width 41 height 10
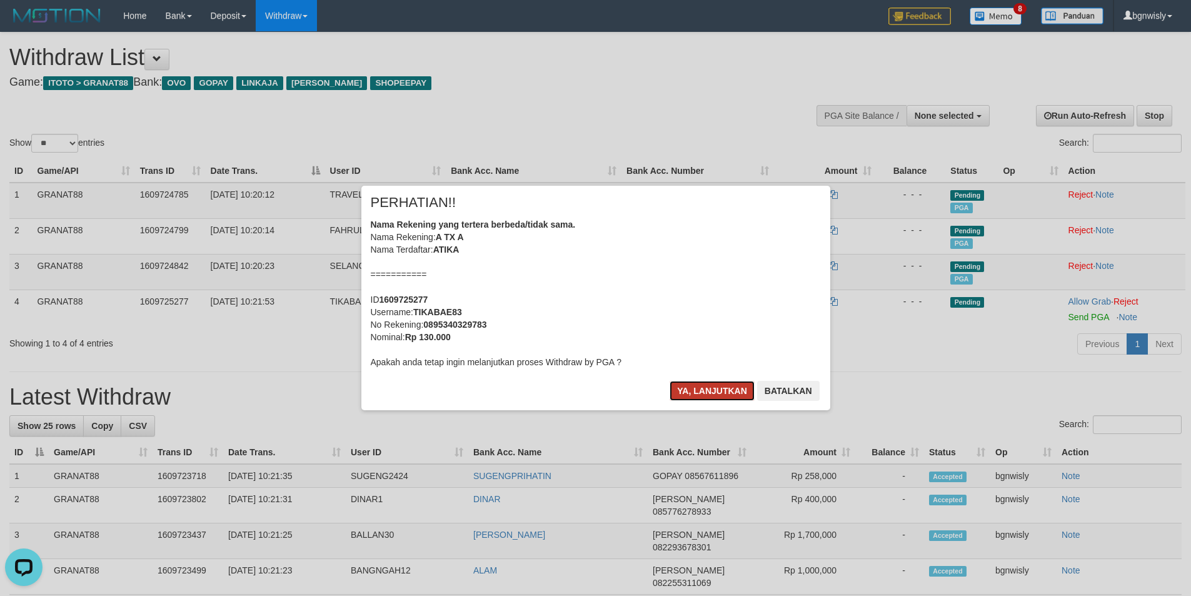
click at [697, 395] on button "Ya, lanjutkan" at bounding box center [711, 391] width 85 height 20
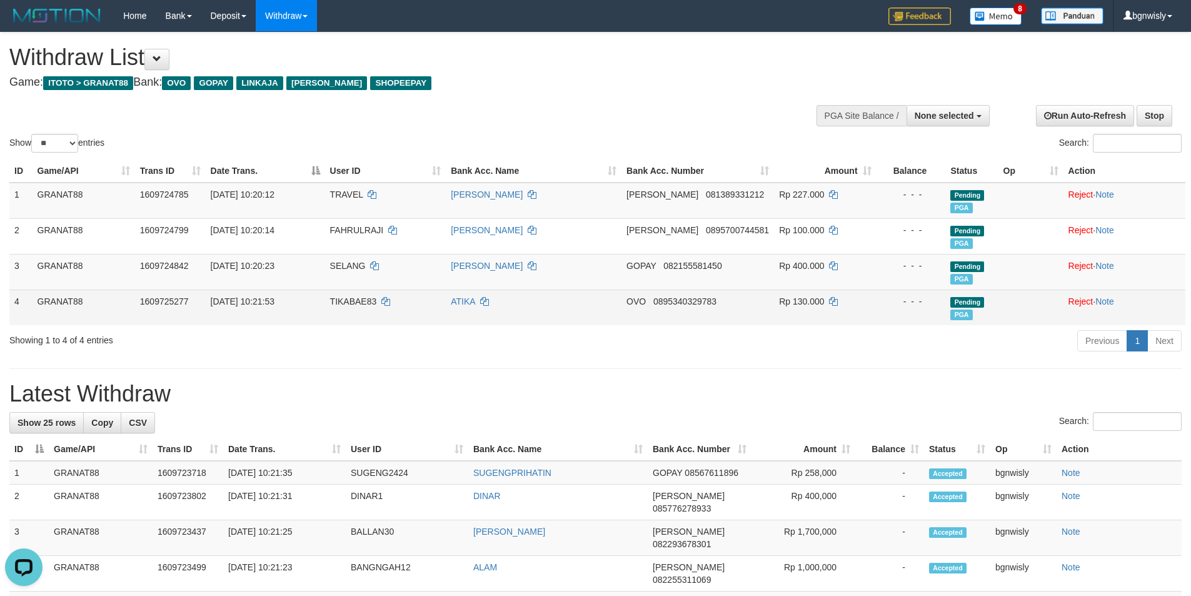
click at [358, 300] on span "TIKABAE83" at bounding box center [353, 301] width 47 height 10
copy span "TIKABAE83"
click at [352, 301] on span "TIKABAE83" at bounding box center [353, 301] width 47 height 10
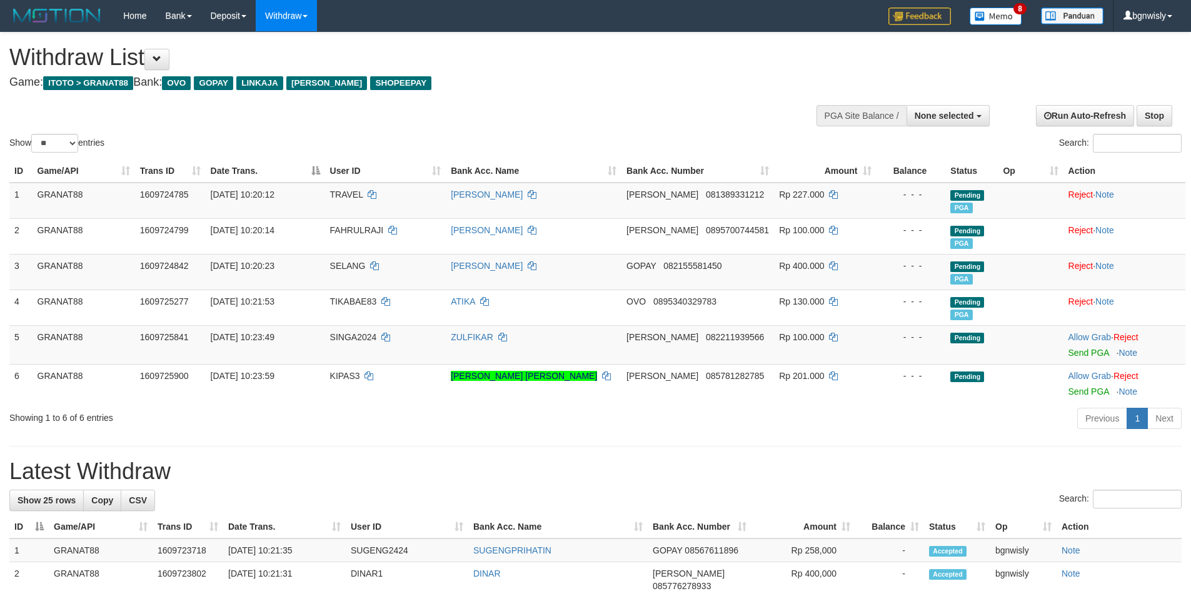
select select
select select "**"
click at [1082, 352] on link "Send PGA" at bounding box center [1088, 352] width 41 height 10
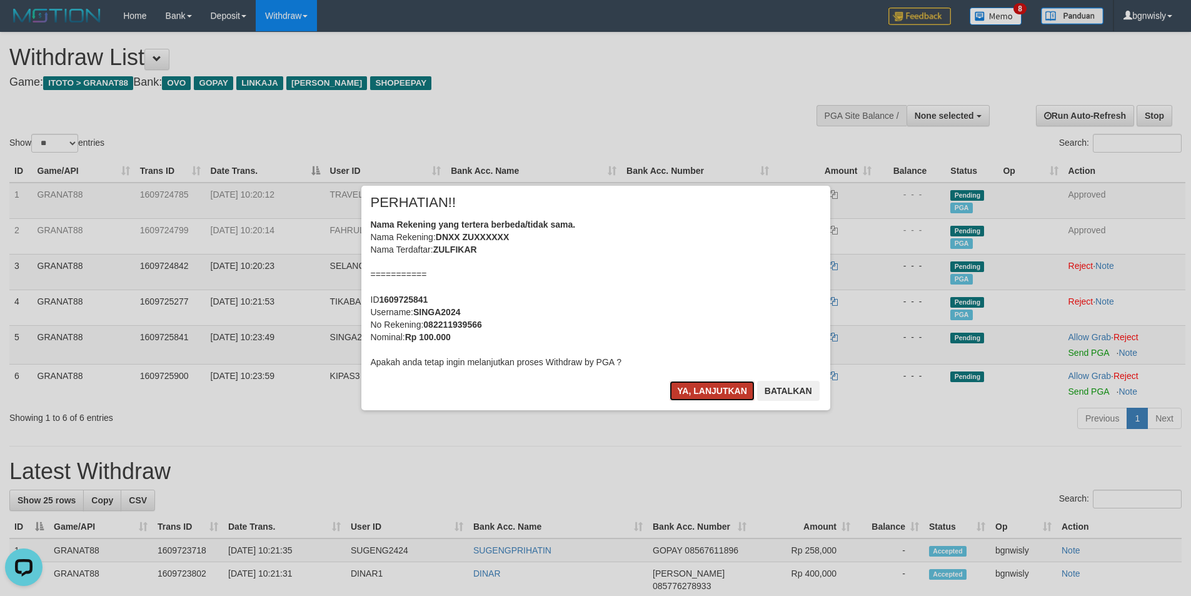
click at [719, 383] on button "Ya, lanjutkan" at bounding box center [711, 391] width 85 height 20
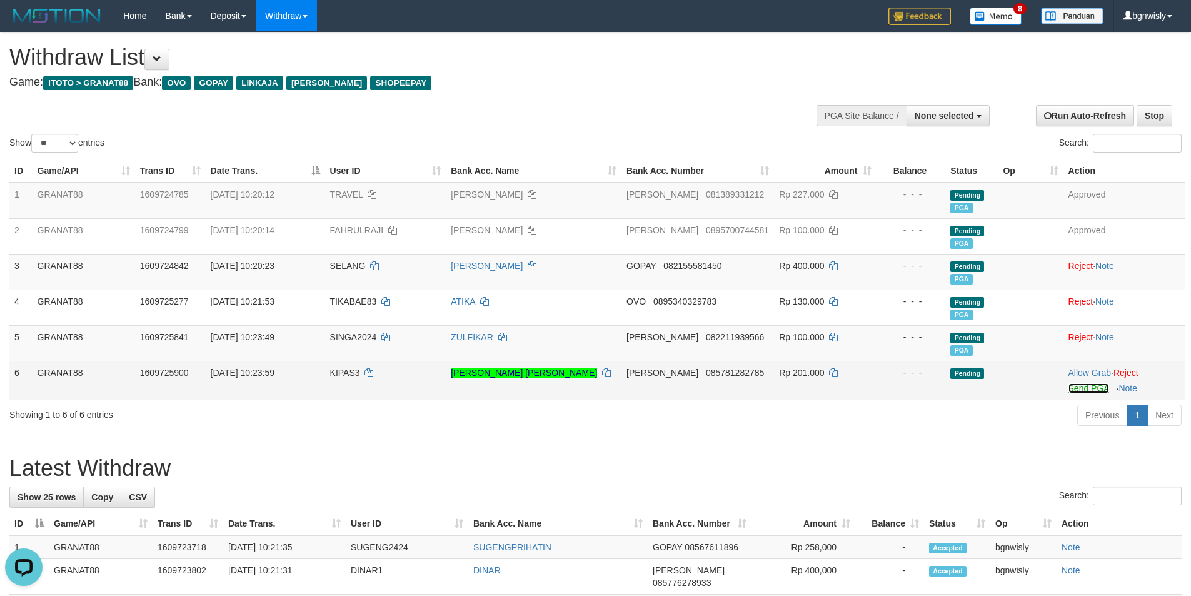
click at [1088, 389] on link "Send PGA" at bounding box center [1088, 388] width 41 height 10
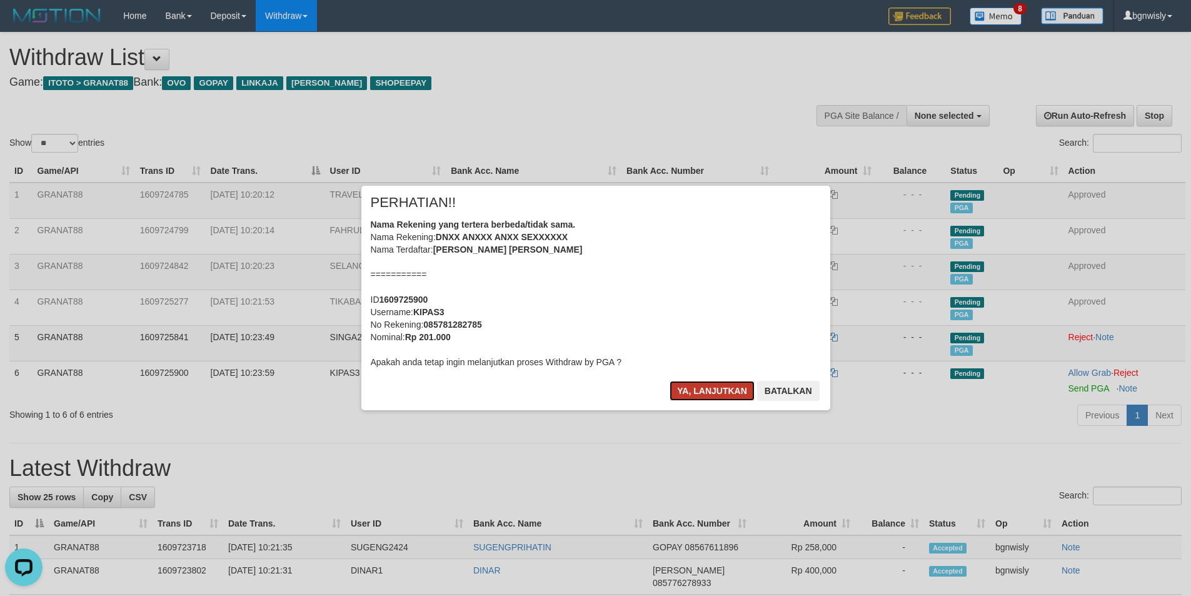
click at [692, 383] on button "Ya, lanjutkan" at bounding box center [711, 391] width 85 height 20
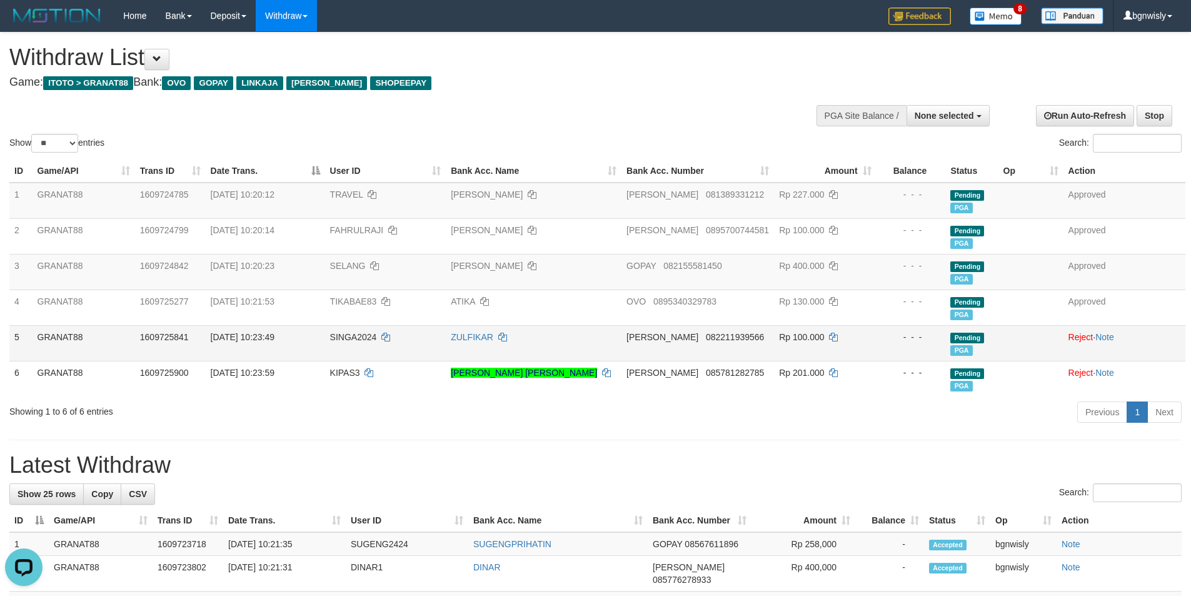
click at [359, 339] on span "SINGA2024" at bounding box center [353, 337] width 47 height 10
drag, startPoint x: 359, startPoint y: 339, endPoint x: 349, endPoint y: 341, distance: 10.8
click at [349, 341] on span "SINGA2024" at bounding box center [353, 337] width 47 height 10
copy span "SINGA2024"
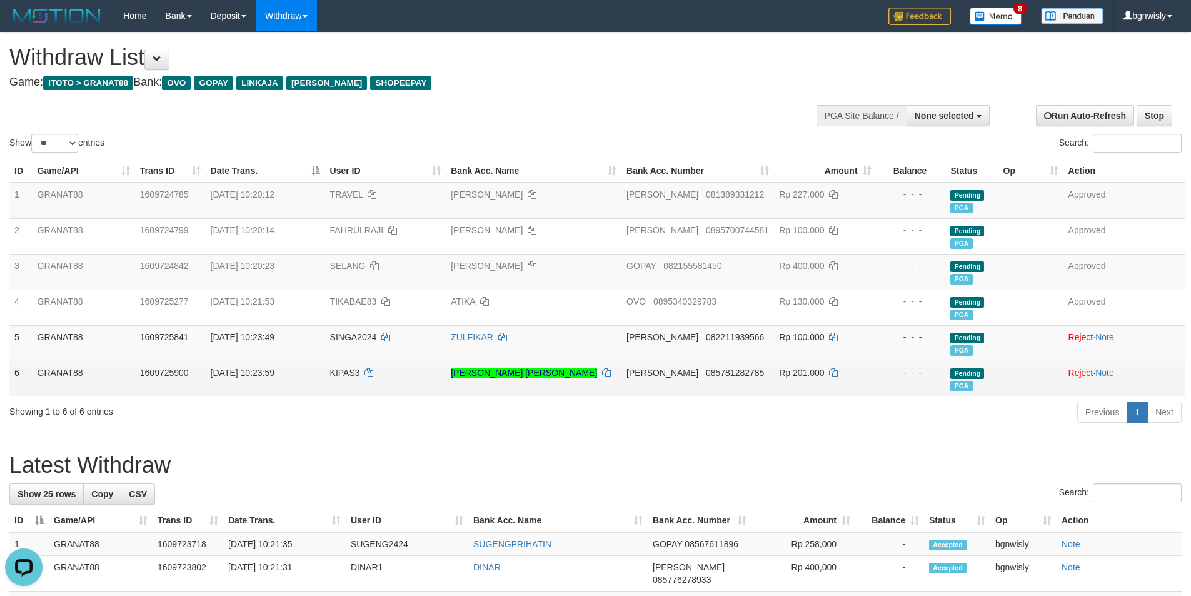
click at [354, 374] on span "KIPAS3" at bounding box center [345, 372] width 30 height 10
copy span "KIPAS3"
drag, startPoint x: 354, startPoint y: 374, endPoint x: 344, endPoint y: 374, distance: 10.0
click at [344, 374] on span "KIPAS3" at bounding box center [345, 372] width 30 height 10
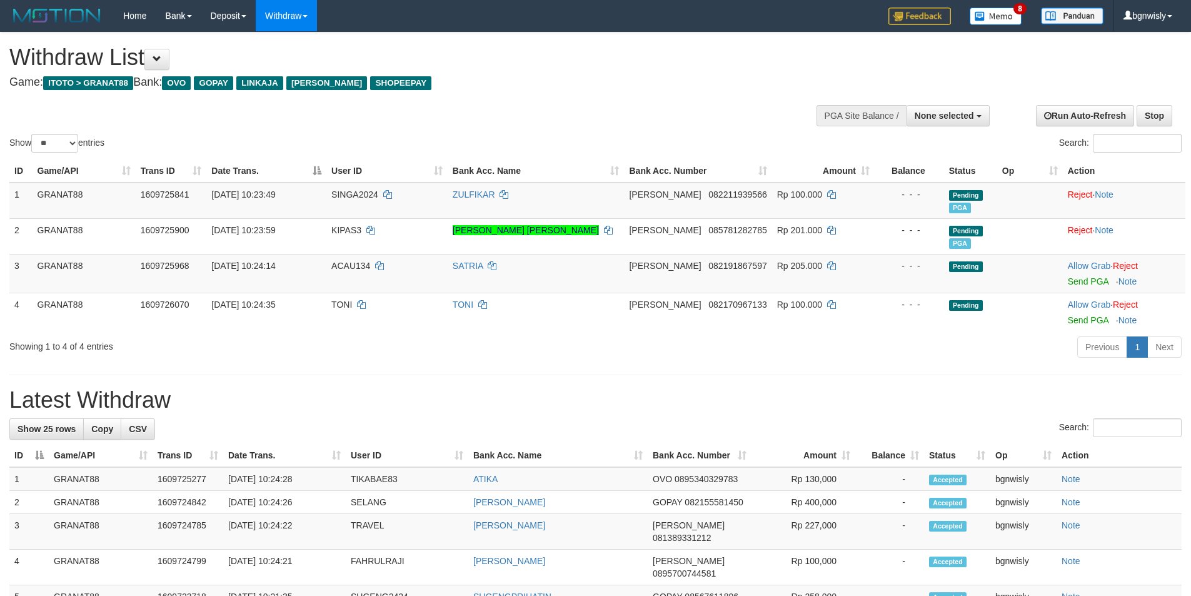
select select
select select "**"
click at [1081, 277] on link "Send PGA" at bounding box center [1087, 281] width 41 height 10
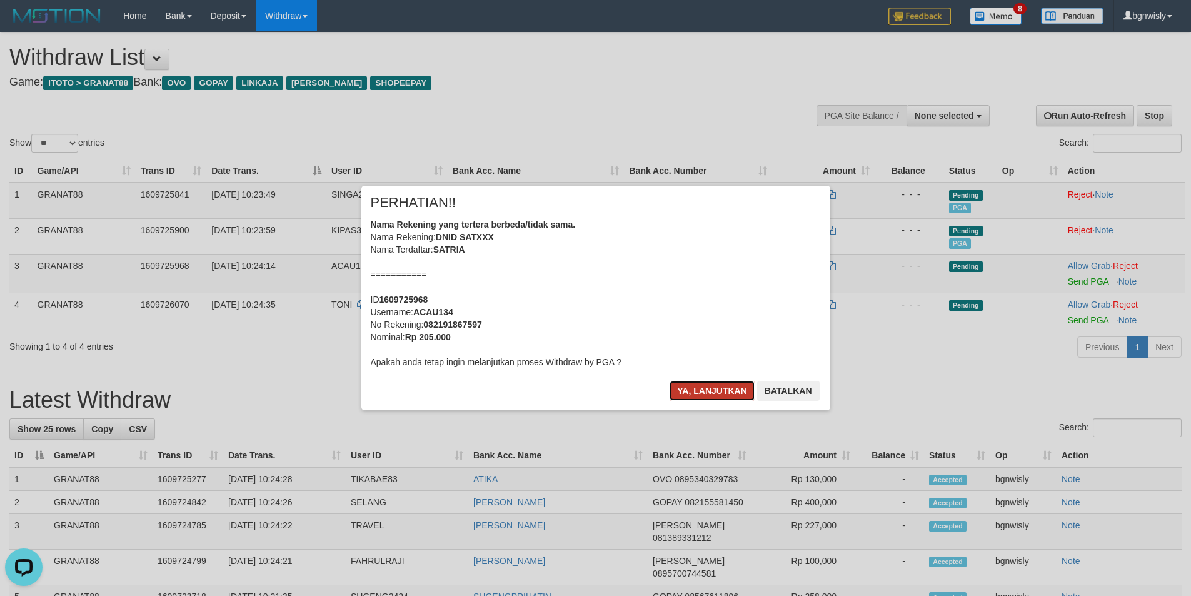
click at [720, 385] on button "Ya, lanjutkan" at bounding box center [711, 391] width 85 height 20
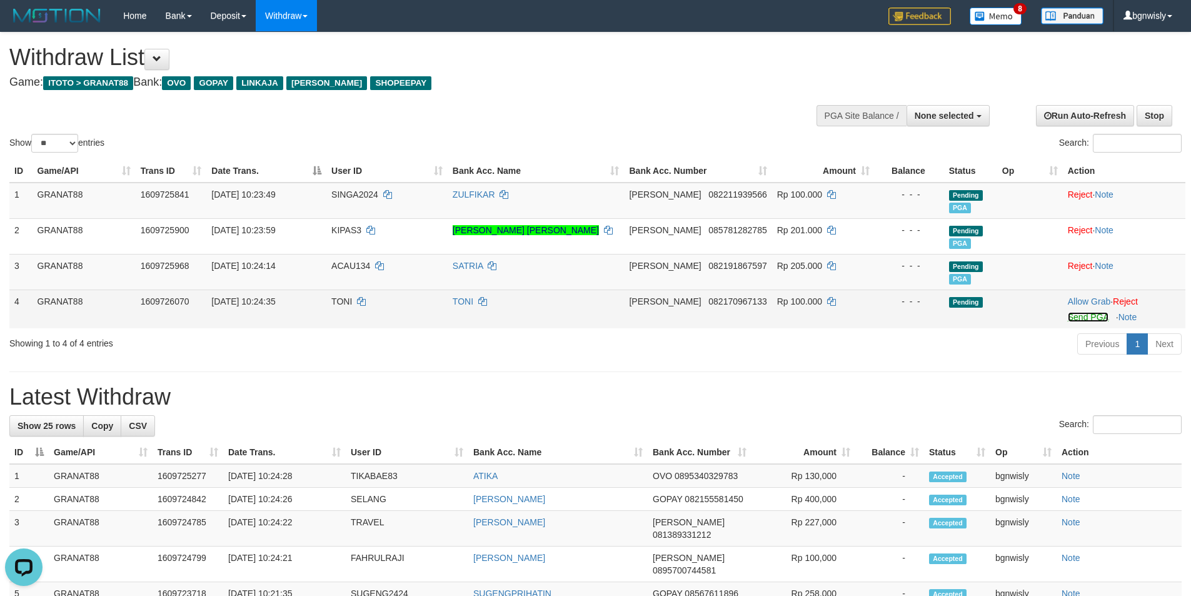
click at [1087, 316] on link "Send PGA" at bounding box center [1087, 317] width 41 height 10
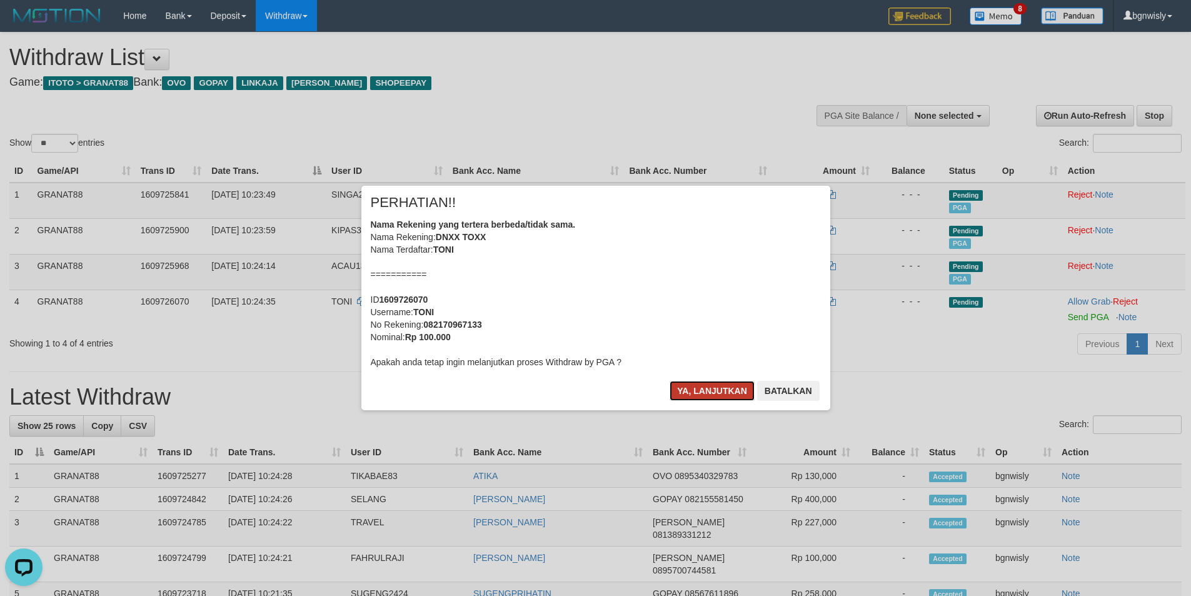
click at [692, 391] on button "Ya, lanjutkan" at bounding box center [711, 391] width 85 height 20
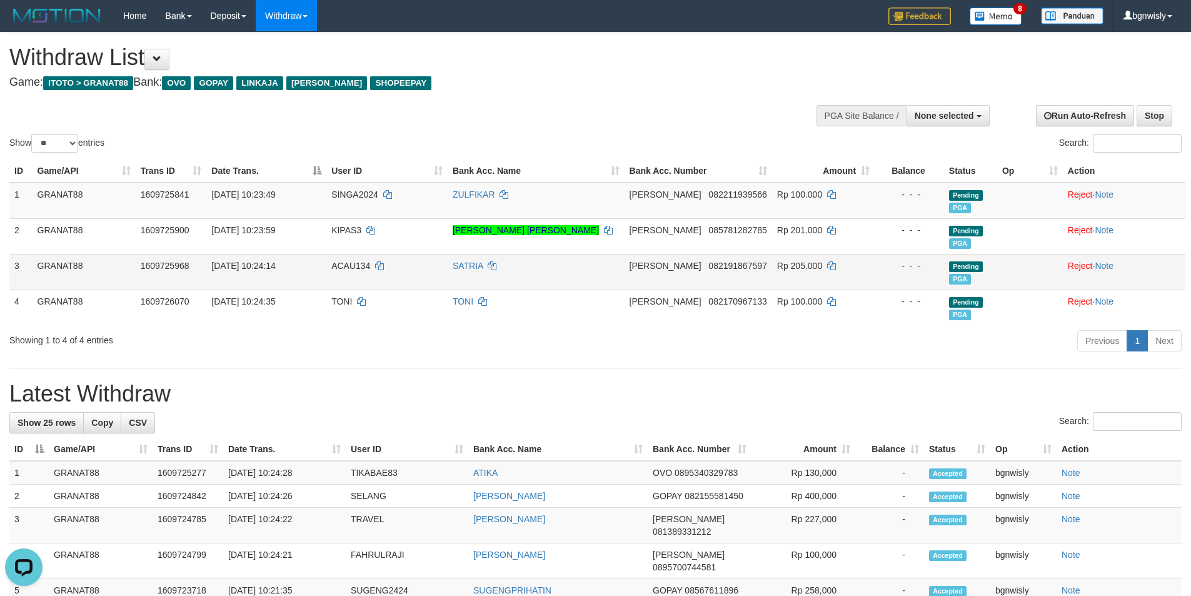
click at [359, 269] on span "ACAU134" at bounding box center [350, 266] width 39 height 10
copy span "ACAU134"
click at [353, 269] on span "ACAU134" at bounding box center [350, 266] width 39 height 10
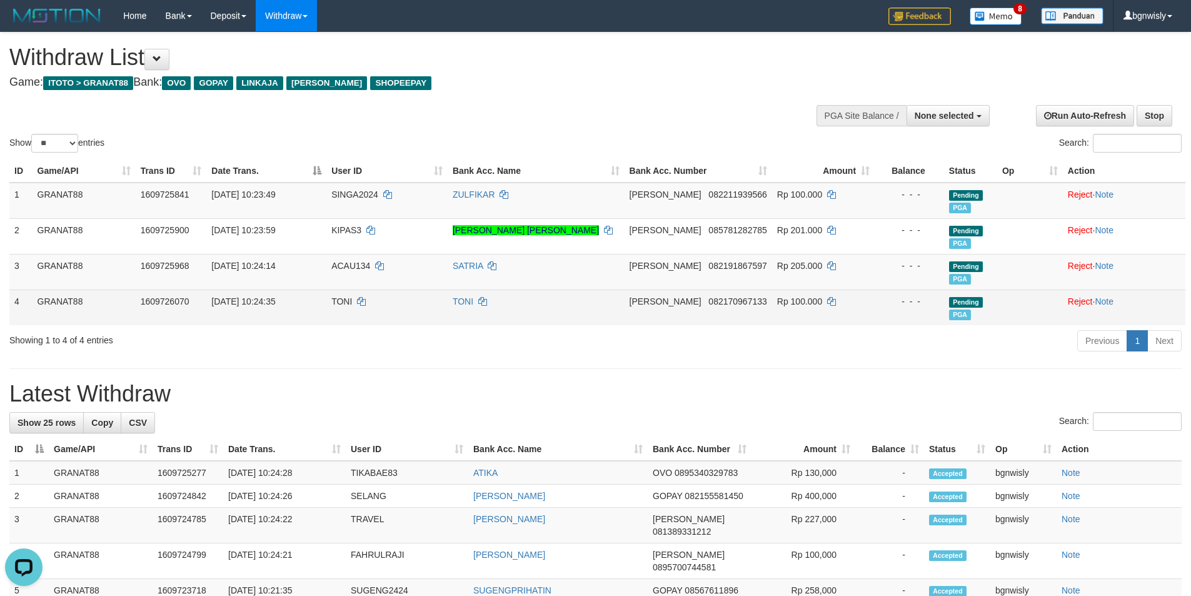
click at [352, 305] on span "TONI" at bounding box center [341, 301] width 21 height 10
copy td "TONI"
click at [352, 305] on span "TONI" at bounding box center [341, 301] width 21 height 10
click at [352, 306] on span "TONI" at bounding box center [341, 301] width 21 height 10
drag, startPoint x: 357, startPoint y: 306, endPoint x: 347, endPoint y: 306, distance: 10.0
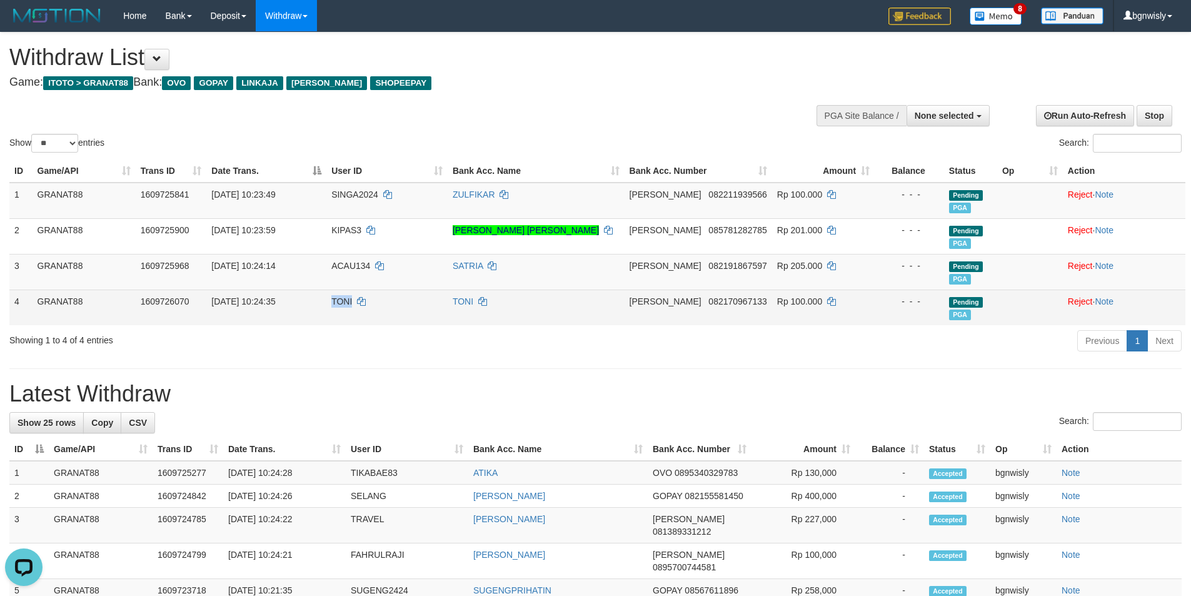
click at [347, 306] on span "TONI" at bounding box center [341, 301] width 21 height 10
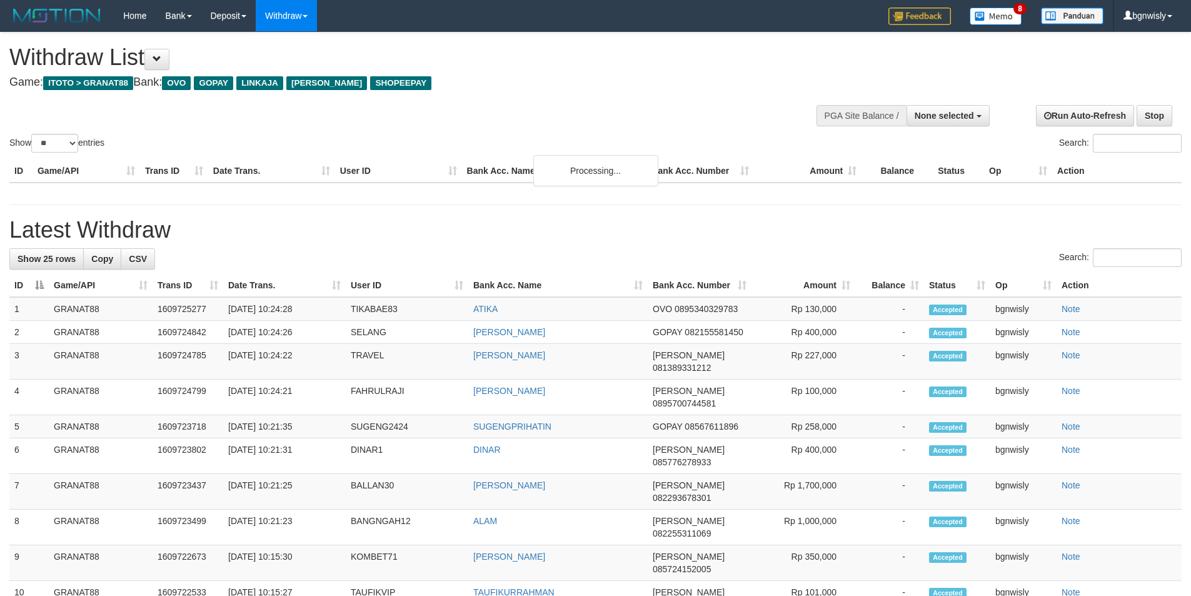
select select
select select "**"
select select
select select "**"
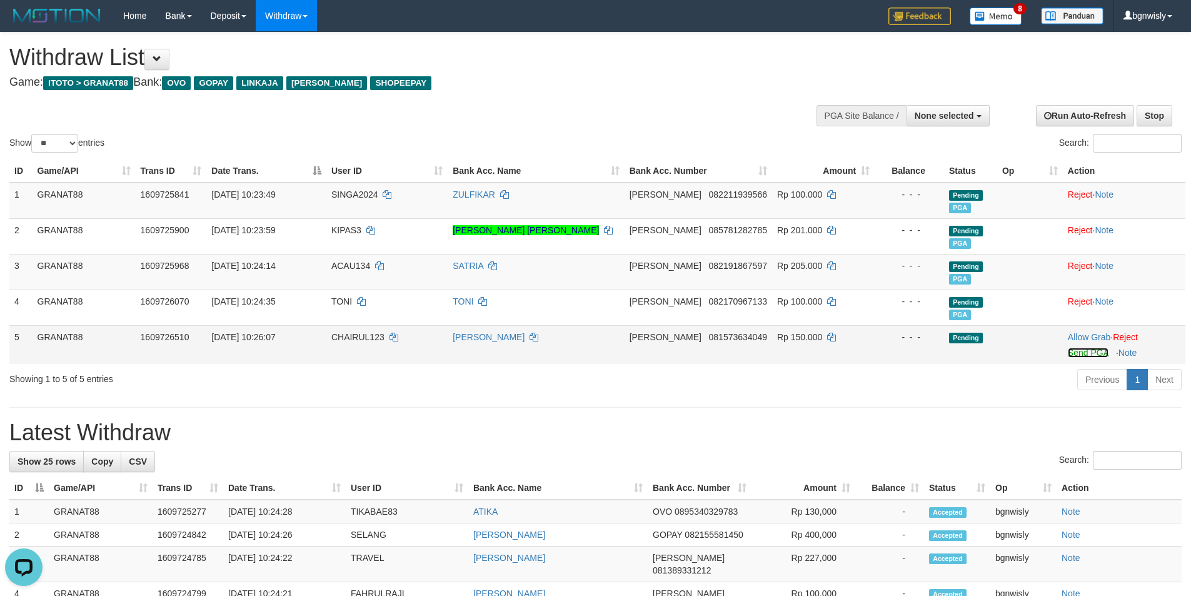
click at [1086, 352] on link "Send PGA" at bounding box center [1087, 352] width 41 height 10
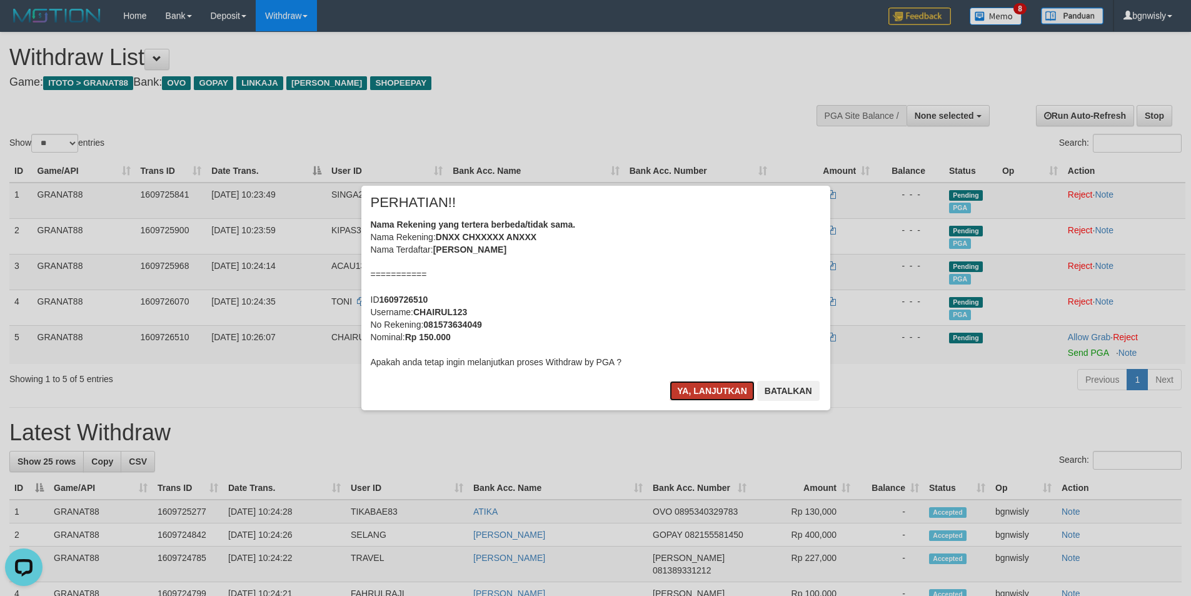
click at [704, 387] on button "Ya, lanjutkan" at bounding box center [711, 391] width 85 height 20
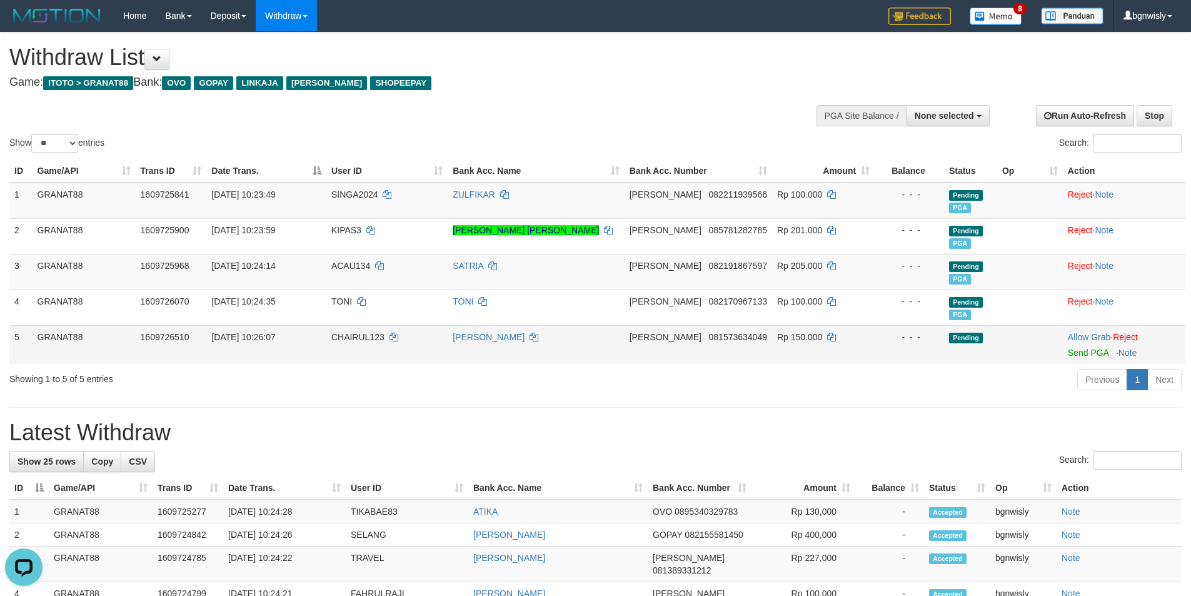
click at [365, 340] on span "CHAIRUL123" at bounding box center [357, 337] width 53 height 10
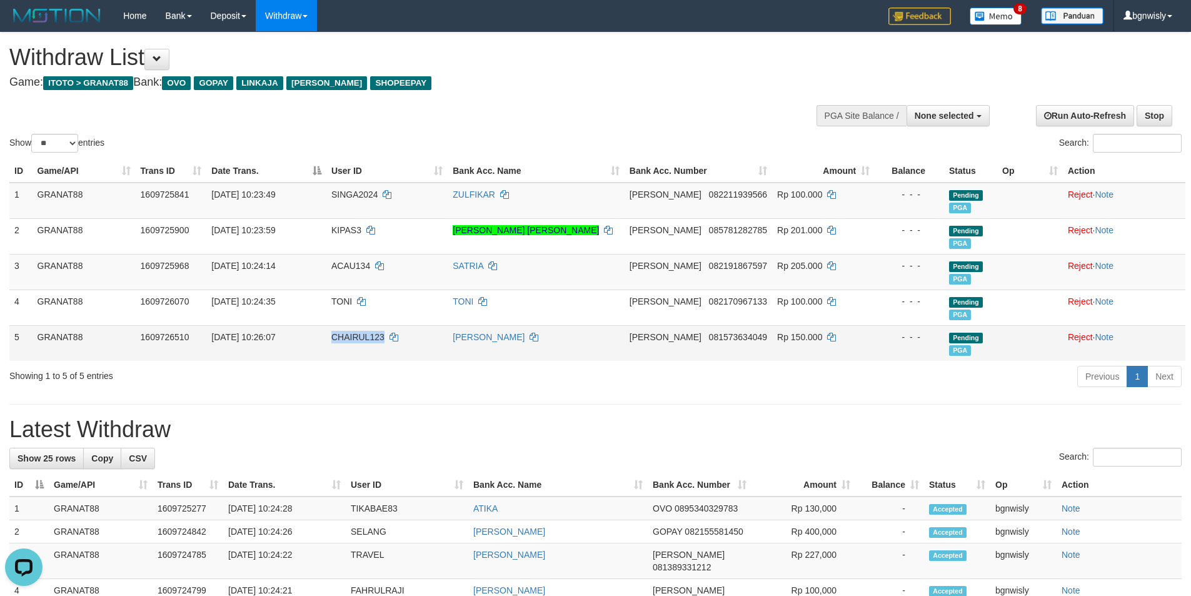
copy span "CHAIRUL123"
drag, startPoint x: 365, startPoint y: 340, endPoint x: 356, endPoint y: 336, distance: 10.3
click at [356, 336] on span "CHAIRUL123" at bounding box center [357, 337] width 53 height 10
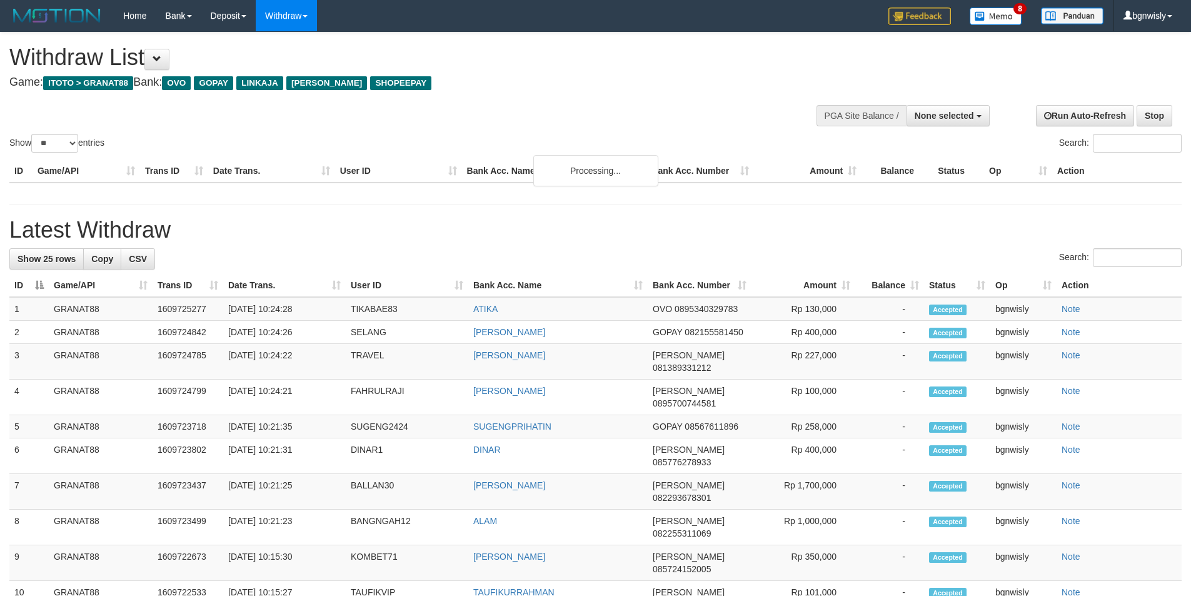
select select
select select "**"
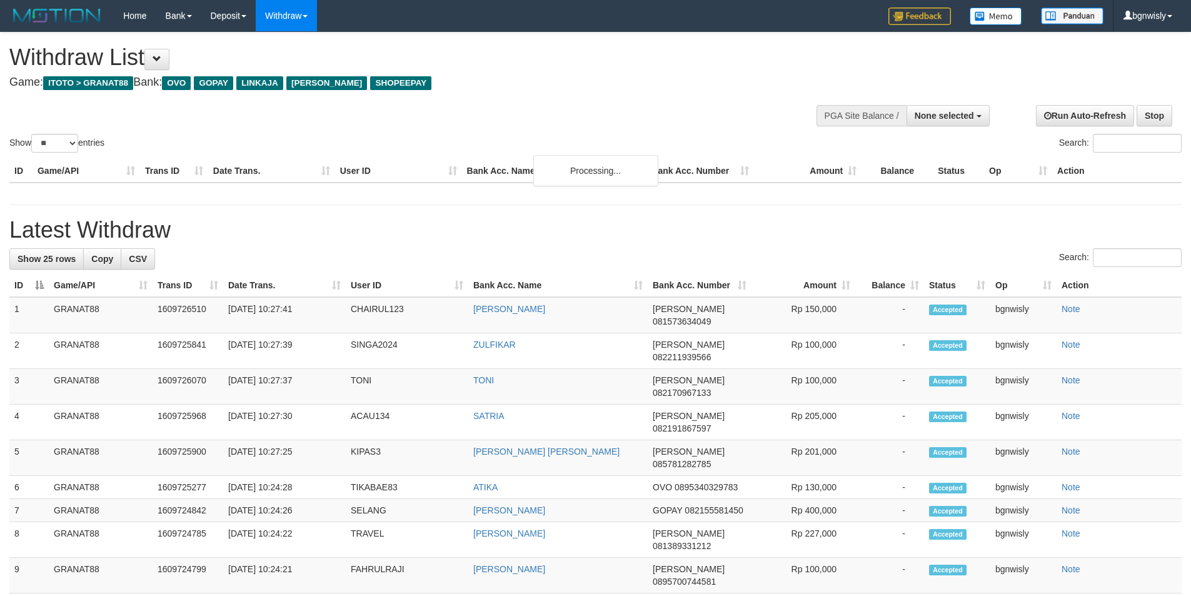
select select
select select "**"
select select
select select "**"
select select
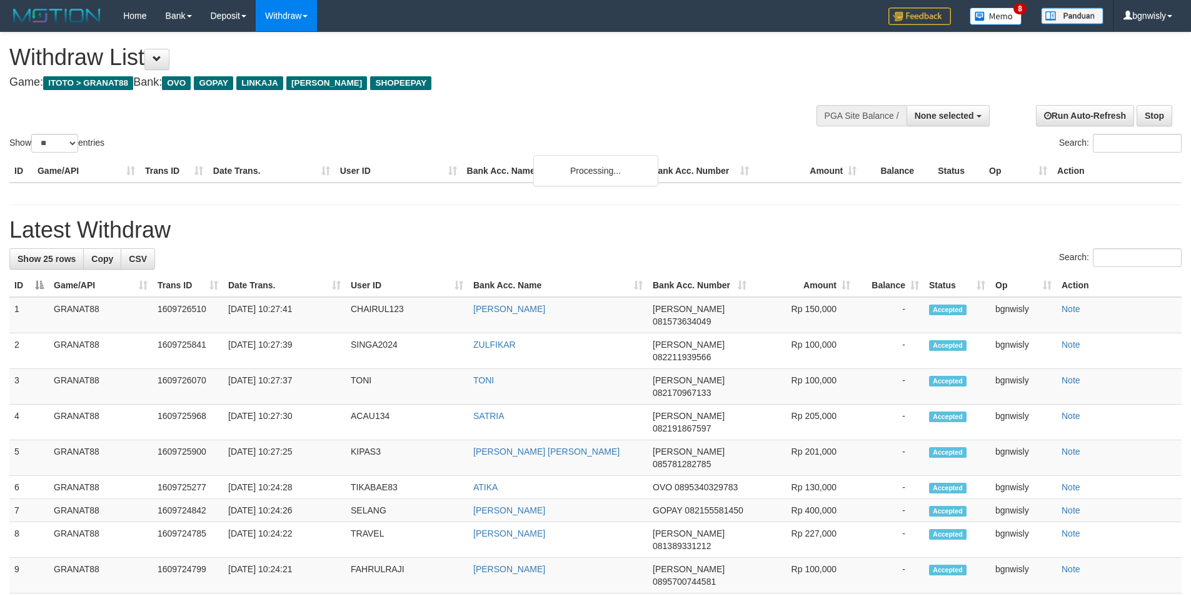
select select "**"
select select
select select "**"
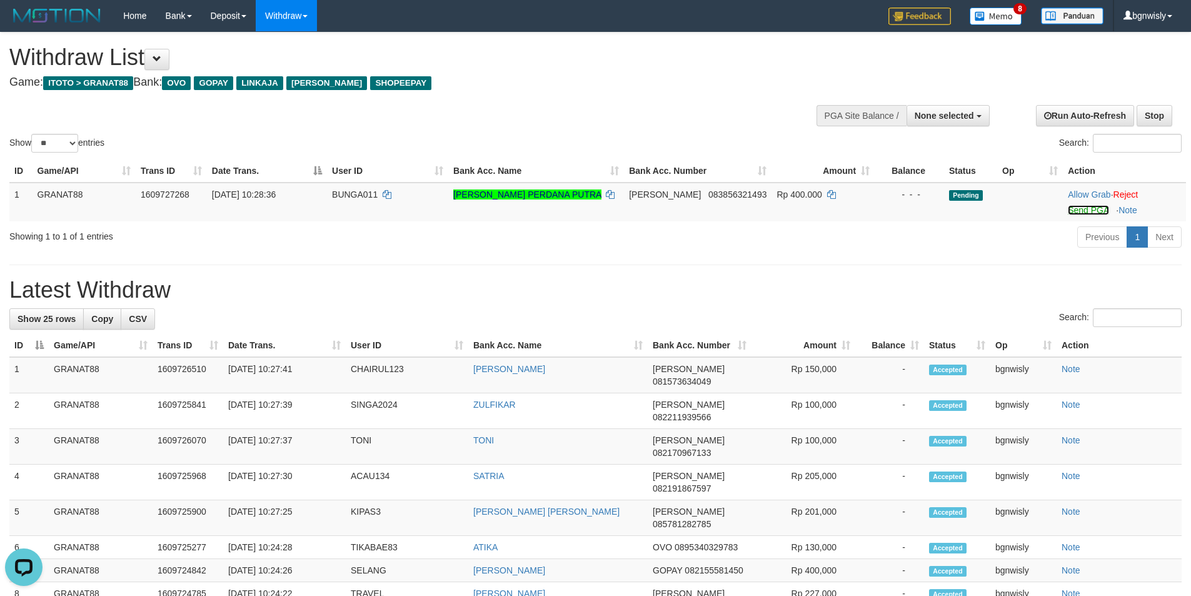
drag, startPoint x: 1079, startPoint y: 207, endPoint x: 763, endPoint y: 235, distance: 317.5
click at [1079, 207] on link "Send PGA" at bounding box center [1087, 210] width 41 height 10
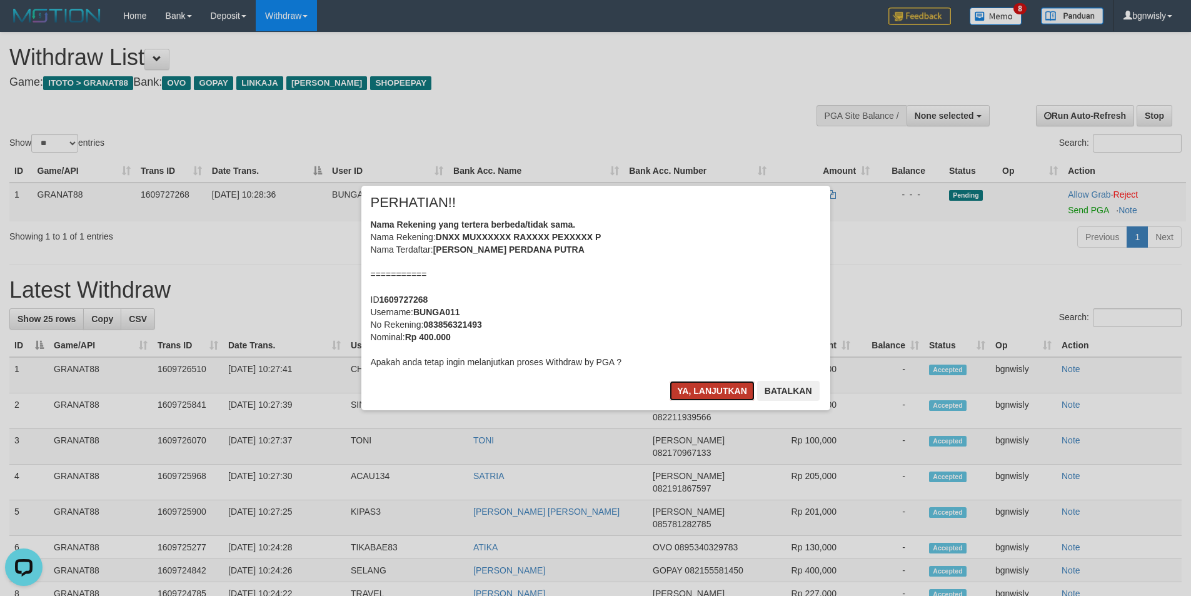
click at [694, 394] on button "Ya, lanjutkan" at bounding box center [711, 391] width 85 height 20
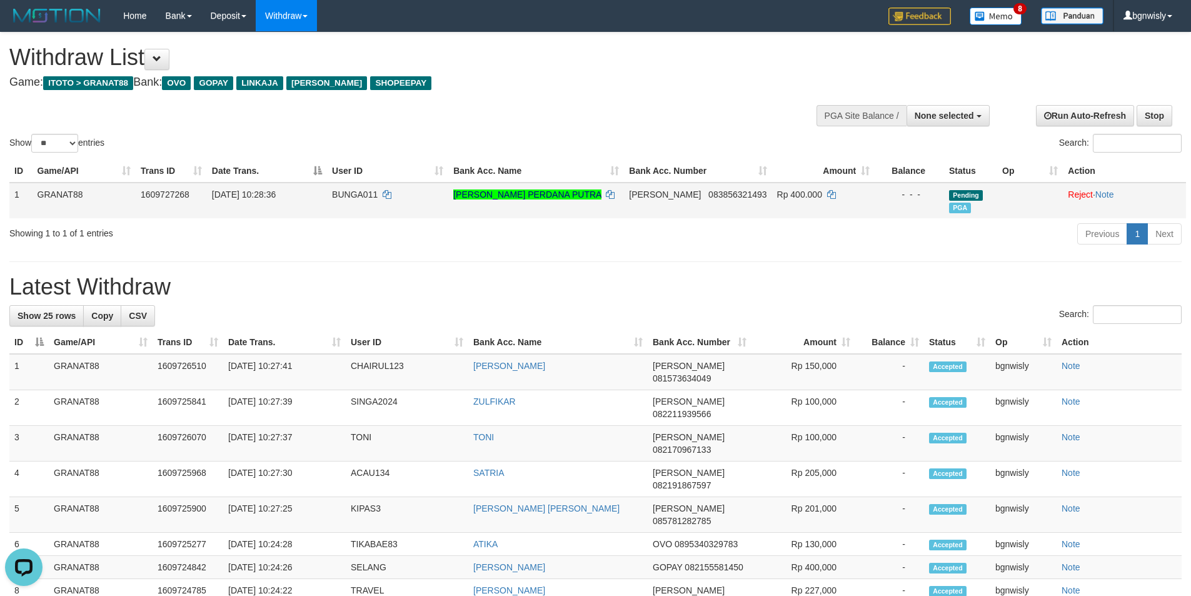
click at [364, 194] on span "BUNGA011" at bounding box center [355, 194] width 46 height 10
copy span "BUNGA011"
drag, startPoint x: 364, startPoint y: 194, endPoint x: 357, endPoint y: 196, distance: 7.1
click at [357, 196] on span "BUNGA011" at bounding box center [355, 194] width 46 height 10
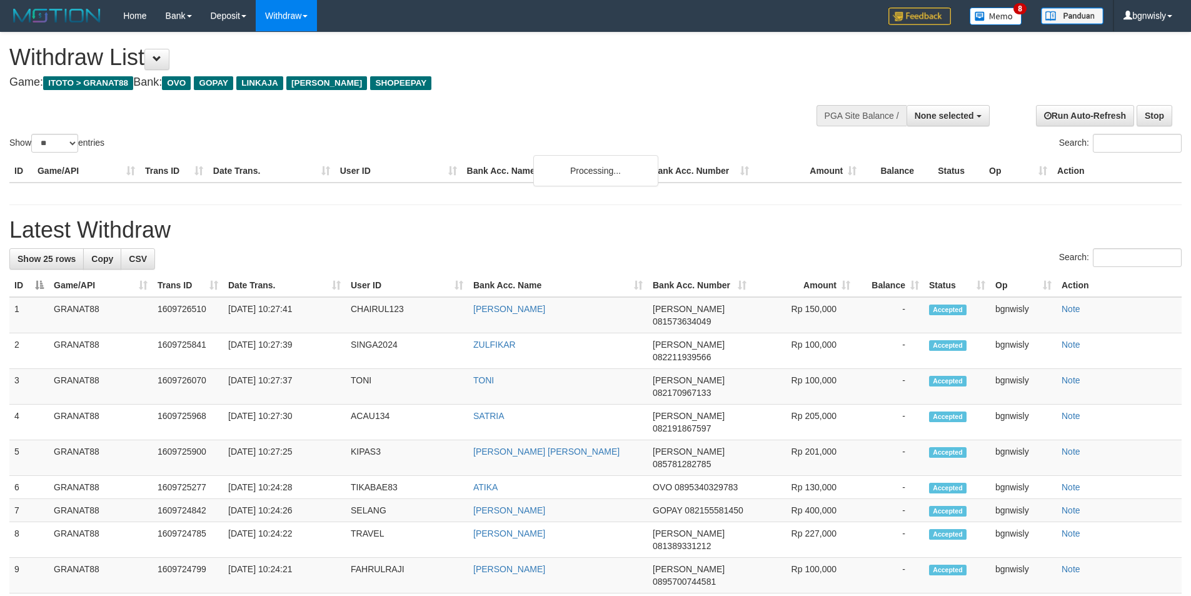
select select
select select "**"
click at [968, 120] on span "None selected" at bounding box center [943, 116] width 59 height 10
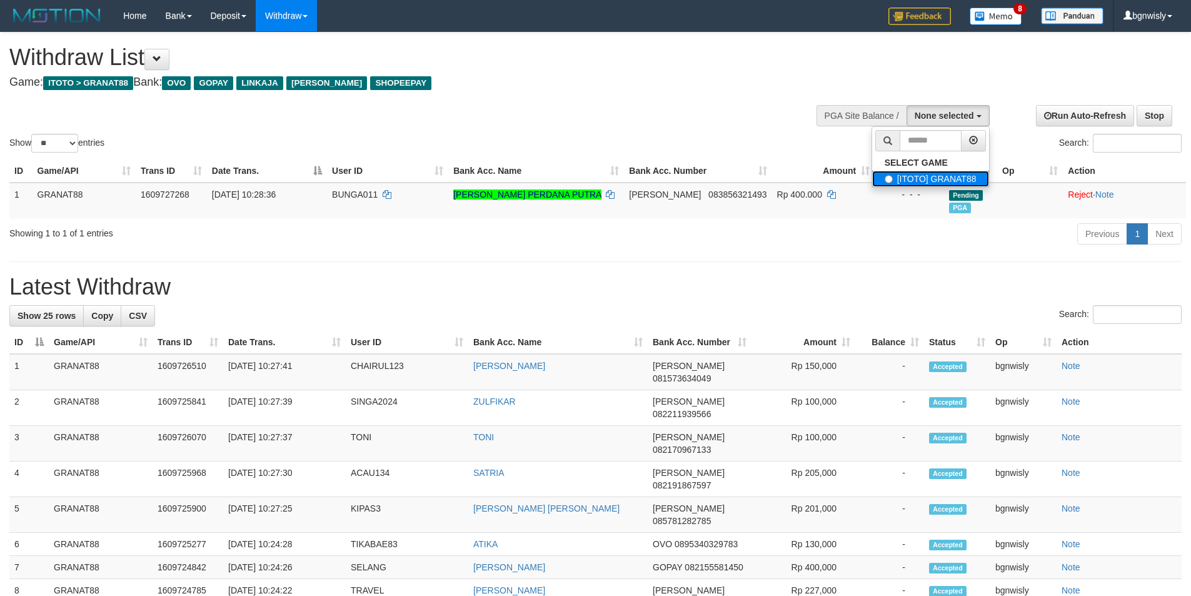
click at [949, 176] on label "[ITOTO] GRANAT88" at bounding box center [930, 179] width 117 height 16
select select "****"
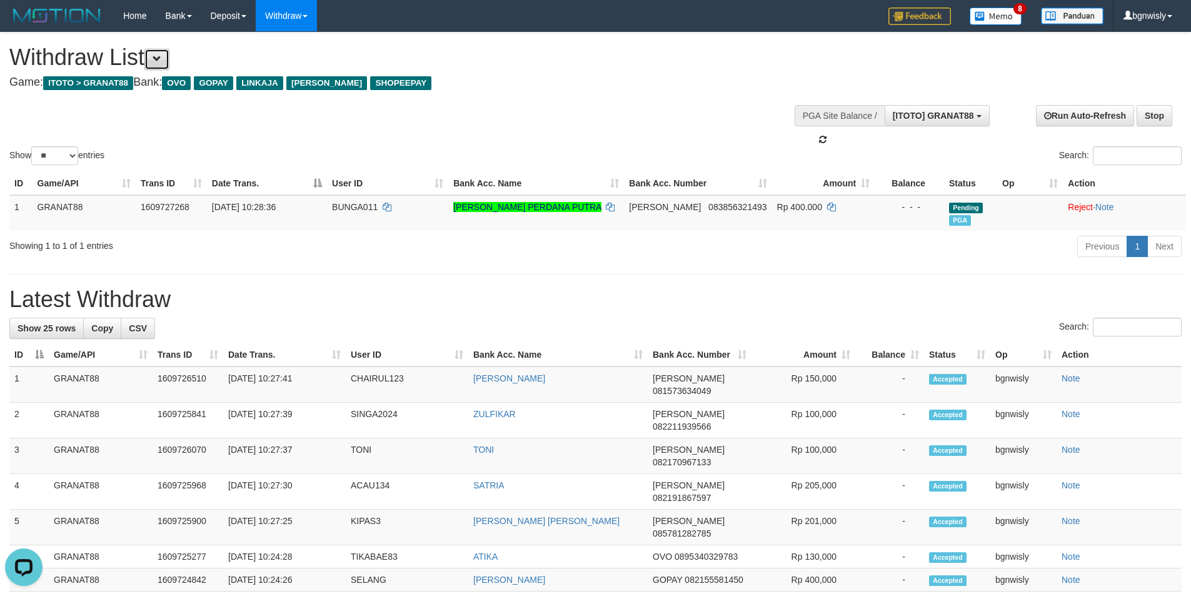
click at [169, 58] on button at bounding box center [156, 59] width 25 height 21
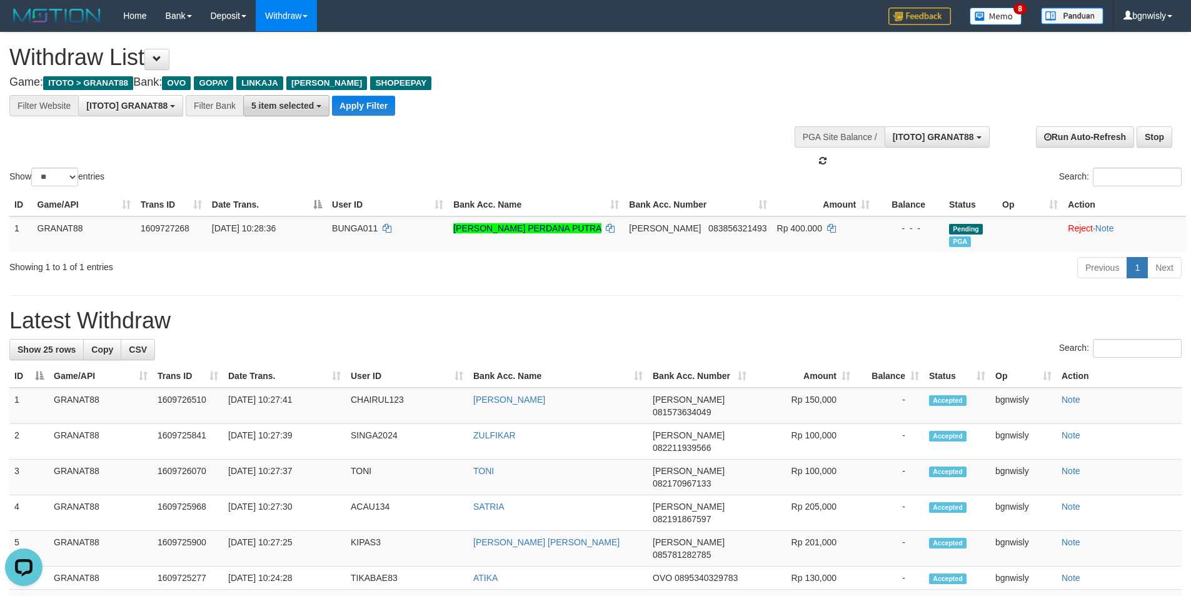
click at [309, 105] on span "5 item selected" at bounding box center [282, 106] width 62 height 10
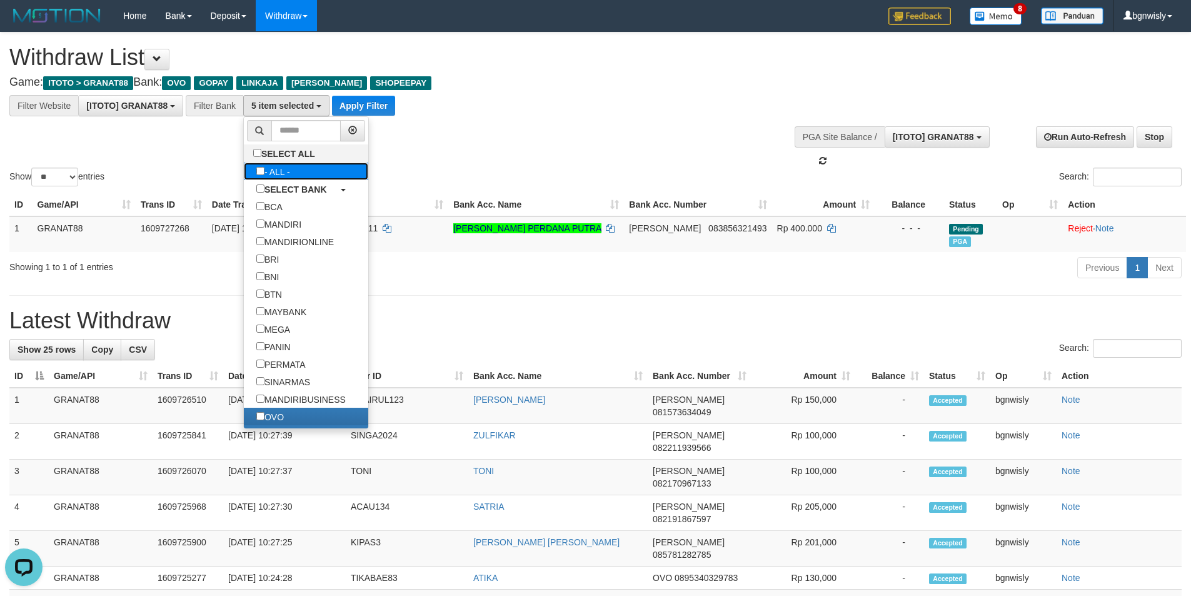
click at [294, 177] on label "- ALL -" at bounding box center [273, 170] width 59 height 17
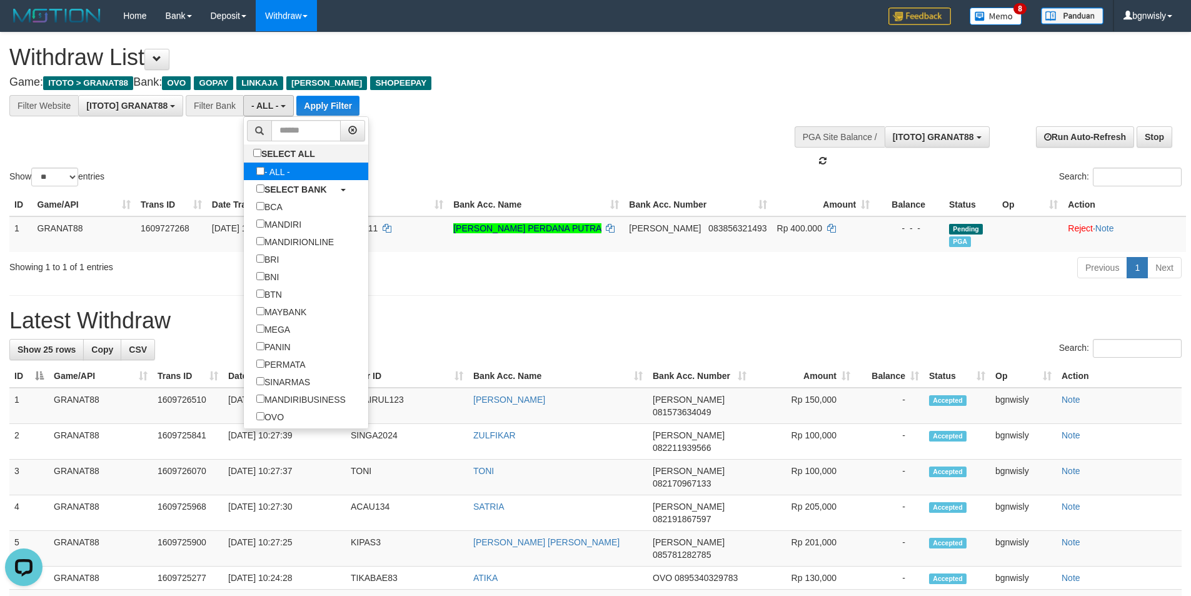
scroll to position [149, 0]
click at [289, 185] on b "SELECT BANK" at bounding box center [295, 189] width 62 height 10
select select "***"
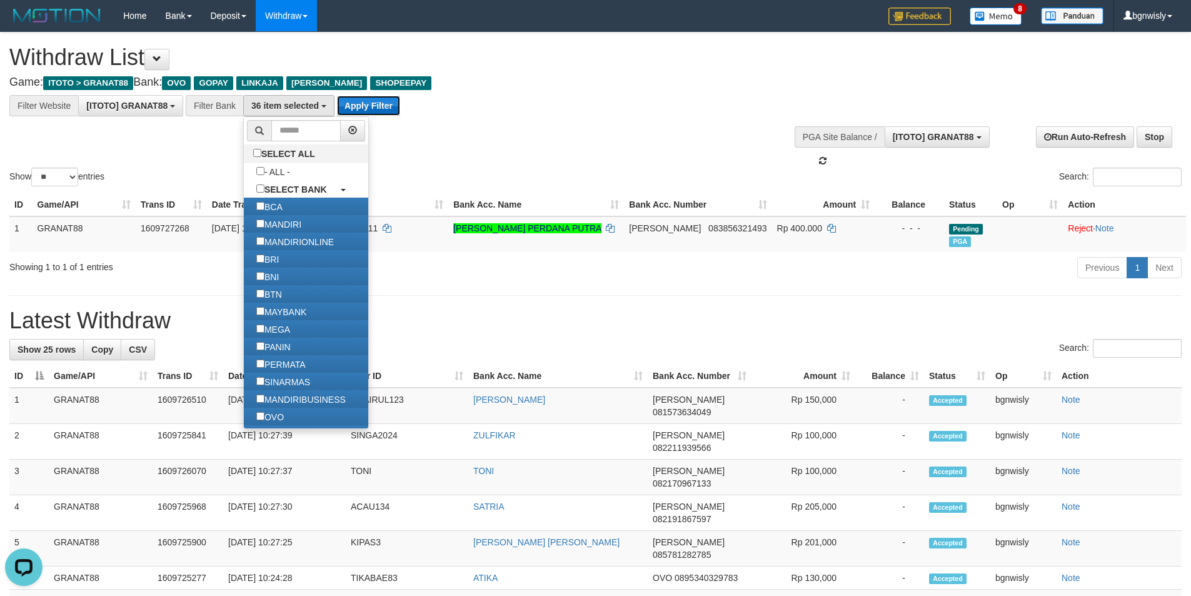
click at [369, 98] on button "Apply Filter" at bounding box center [368, 106] width 63 height 20
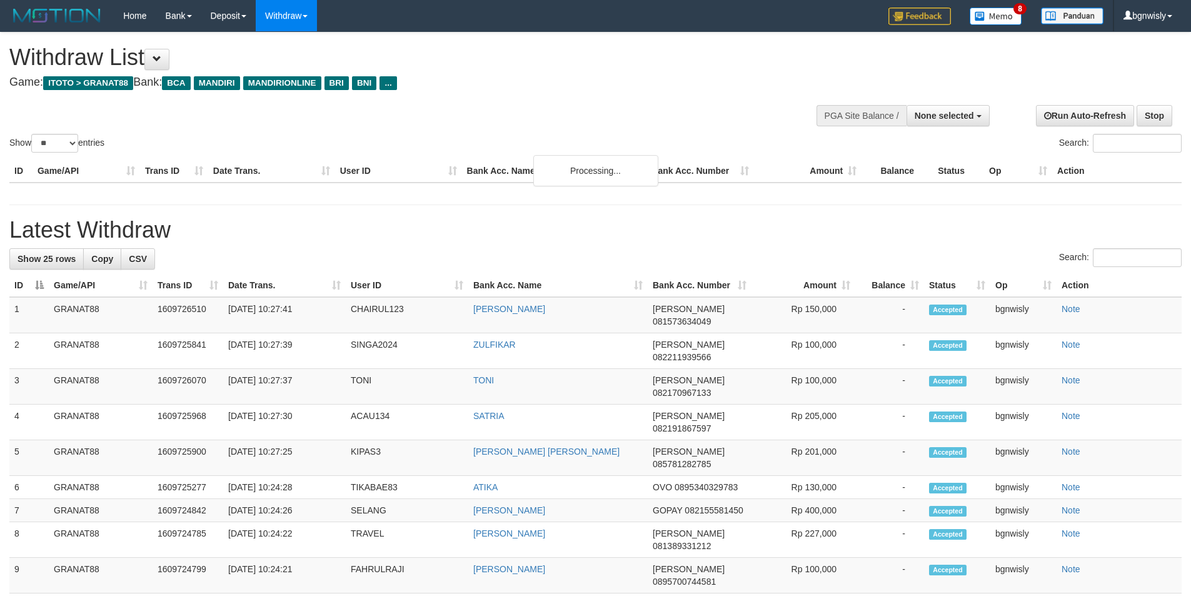
select select
select select "**"
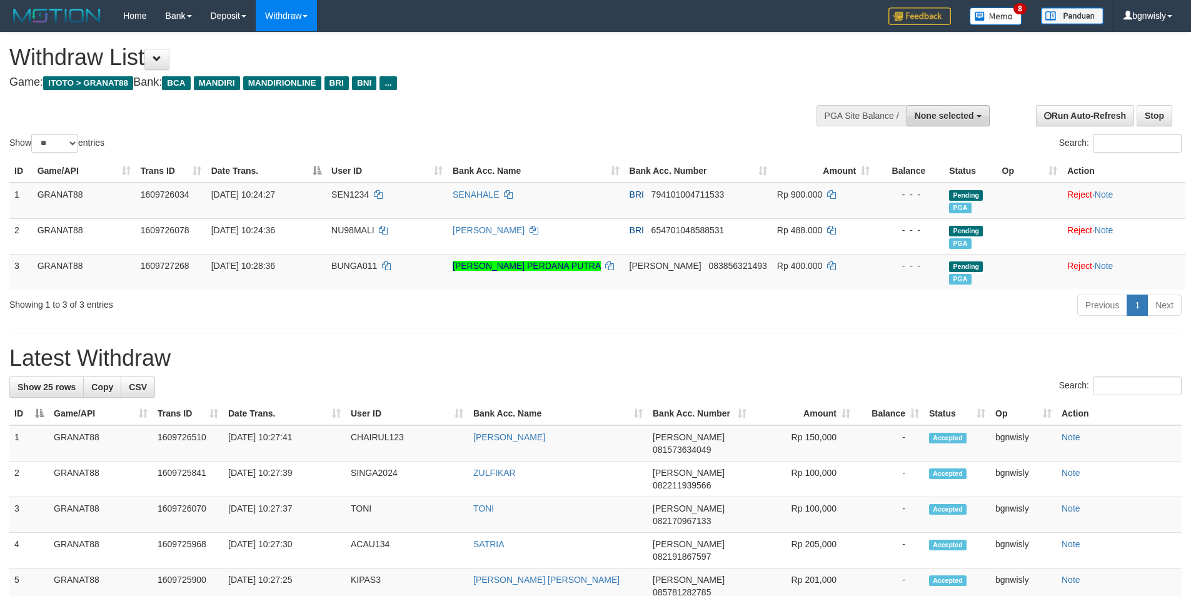
click at [956, 119] on span "None selected" at bounding box center [943, 116] width 59 height 10
click at [898, 183] on label "[ITOTO] GRANAT88" at bounding box center [930, 179] width 117 height 16
select select "****"
